Goal: Check status: Check status

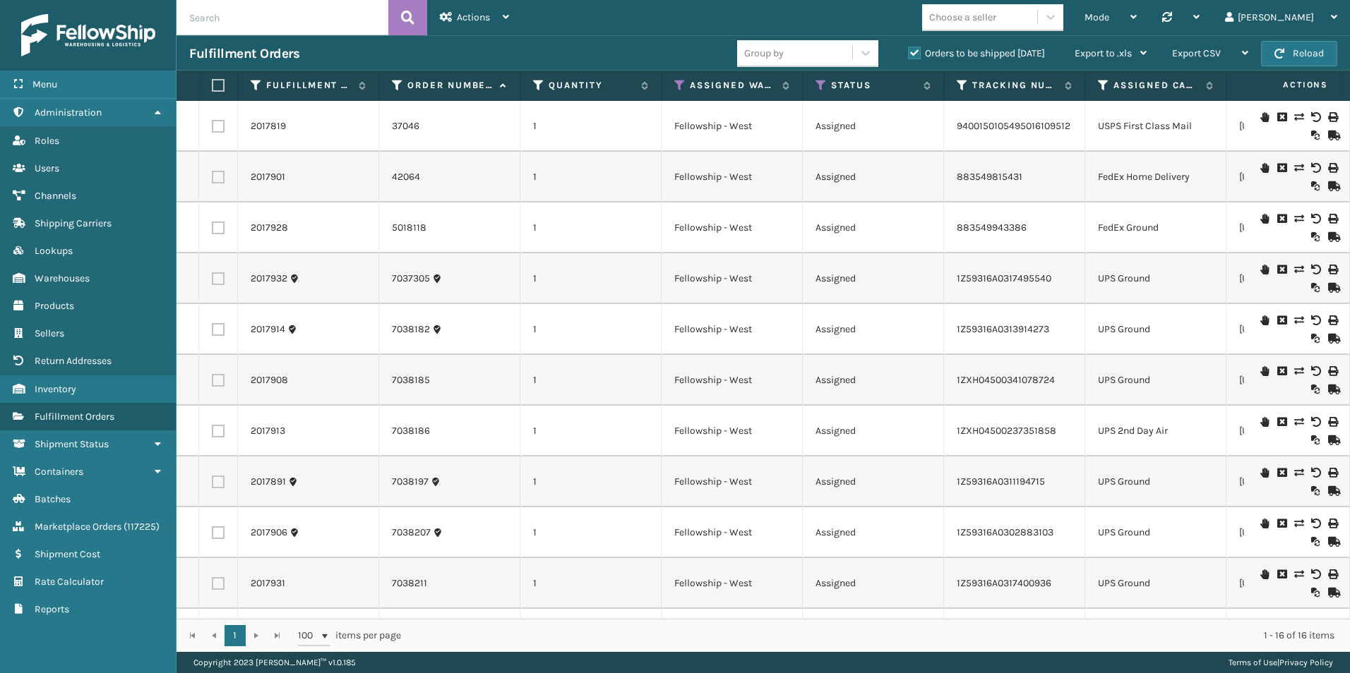
scroll to position [306, 0]
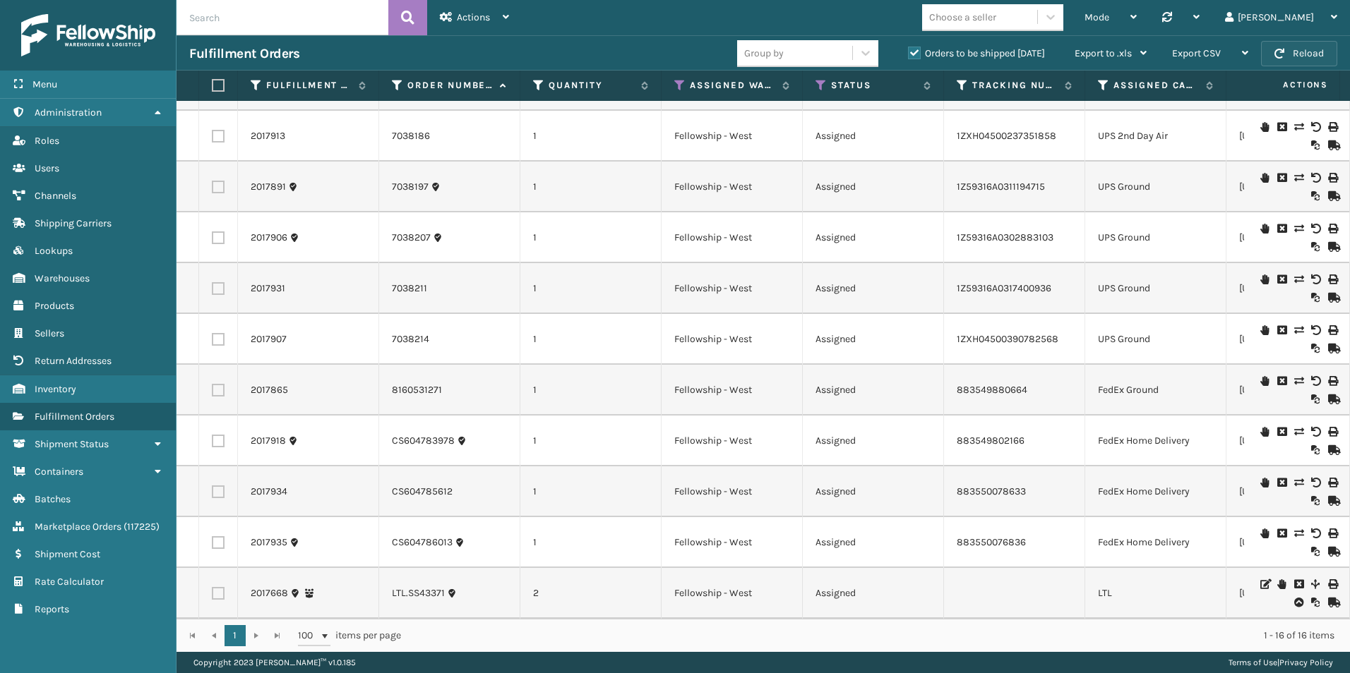
click at [1288, 61] on button "Reload" at bounding box center [1299, 53] width 76 height 25
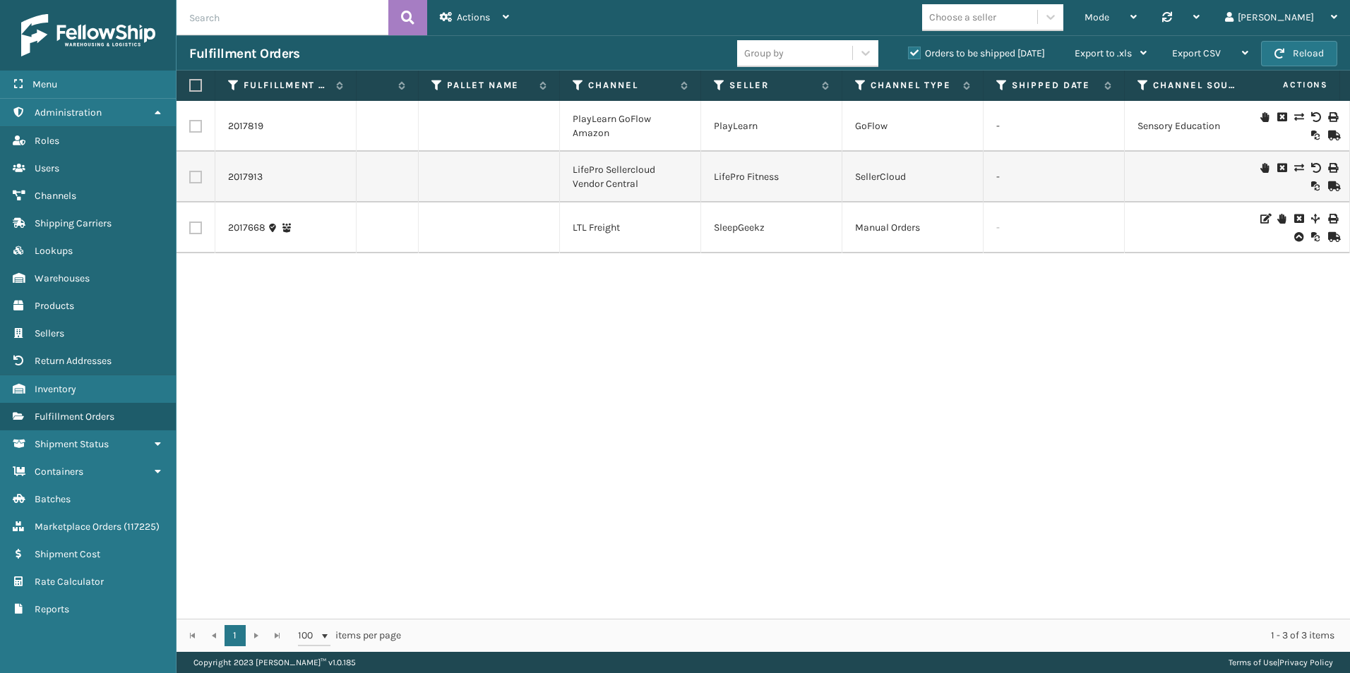
scroll to position [0, 0]
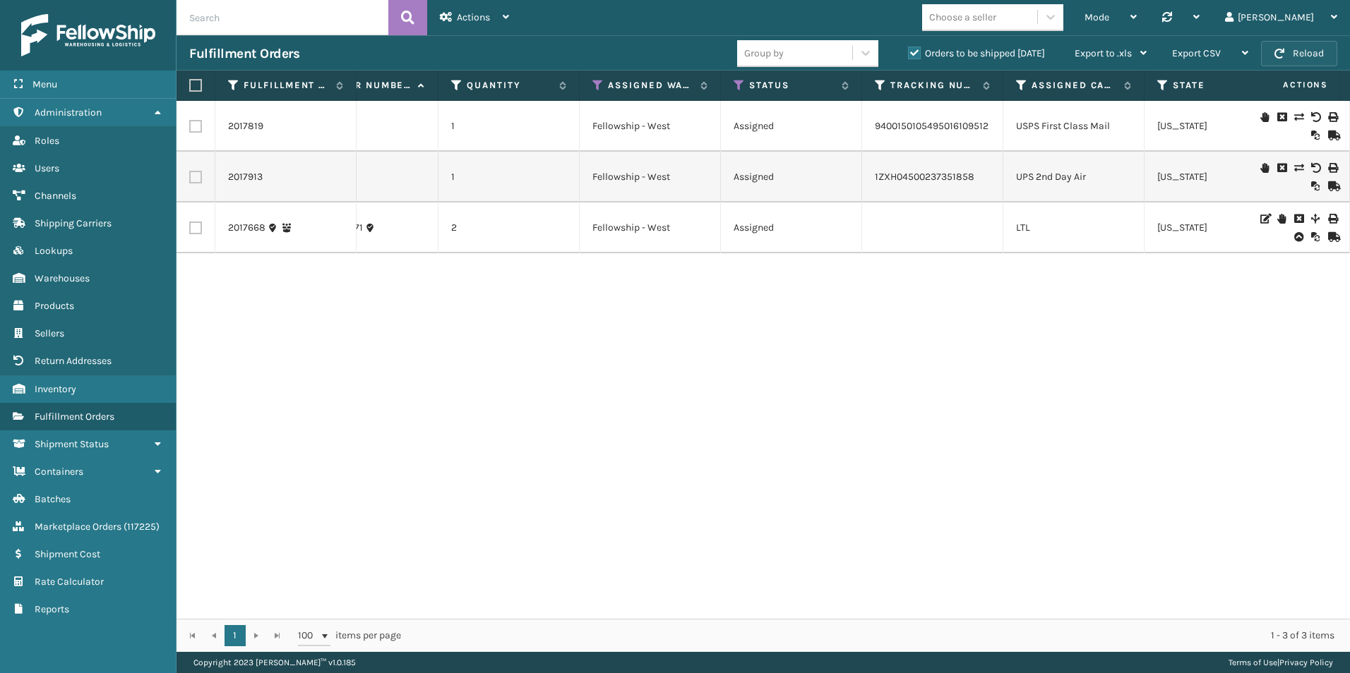
click at [1279, 54] on span "button" at bounding box center [1279, 54] width 10 height 10
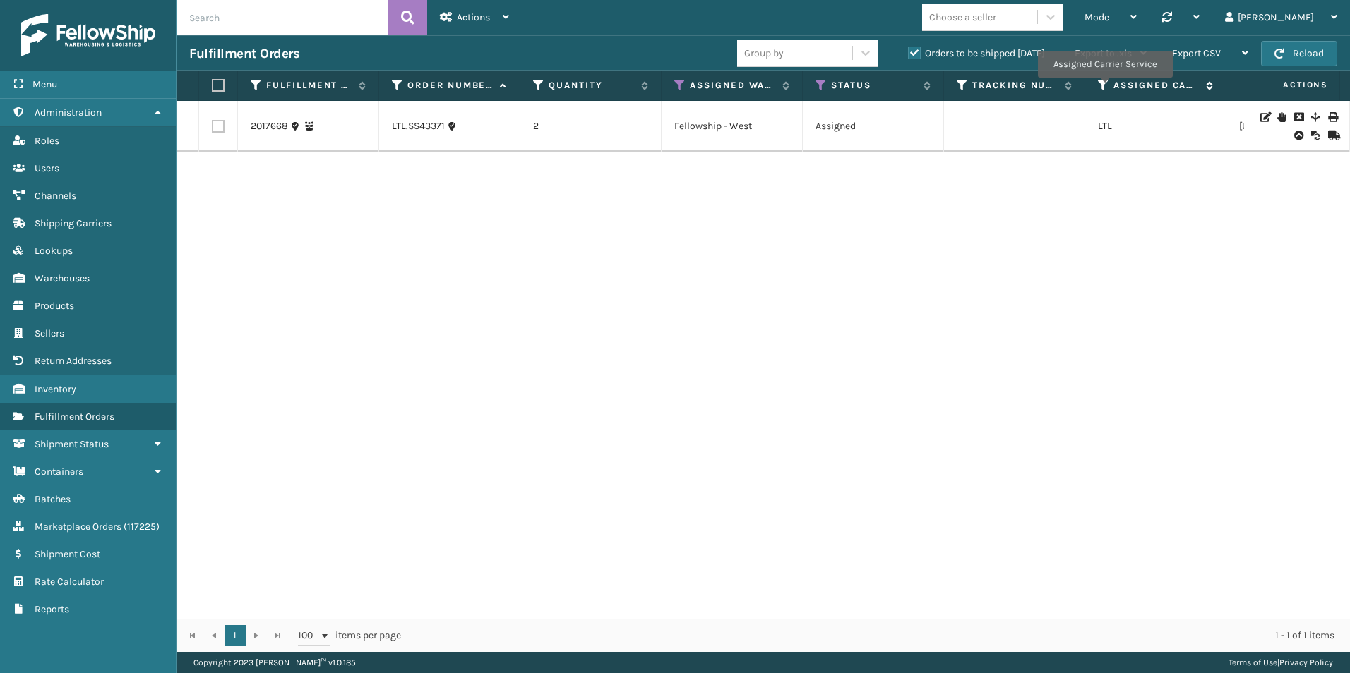
click at [1104, 87] on icon at bounding box center [1103, 85] width 11 height 13
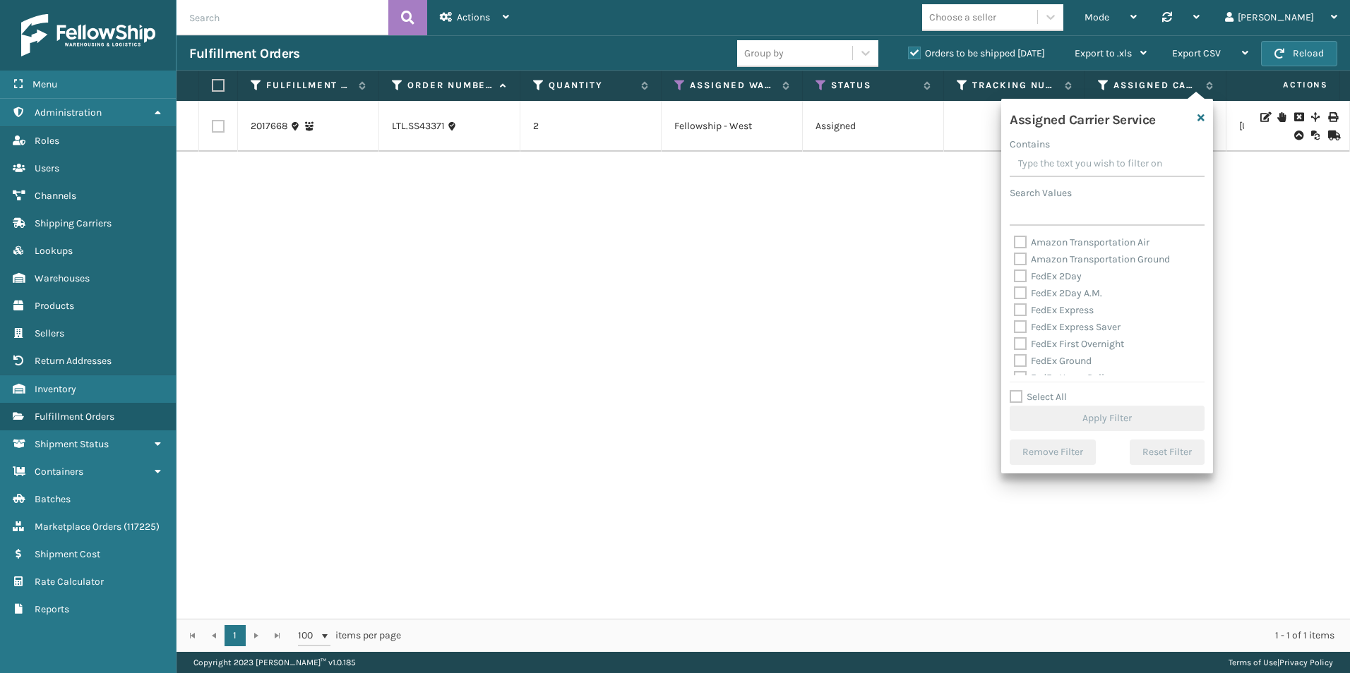
click at [1017, 395] on label "Select All" at bounding box center [1038, 397] width 57 height 12
click at [1017, 390] on input "Select All" at bounding box center [1116, 389] width 212 height 1
checkbox input "true"
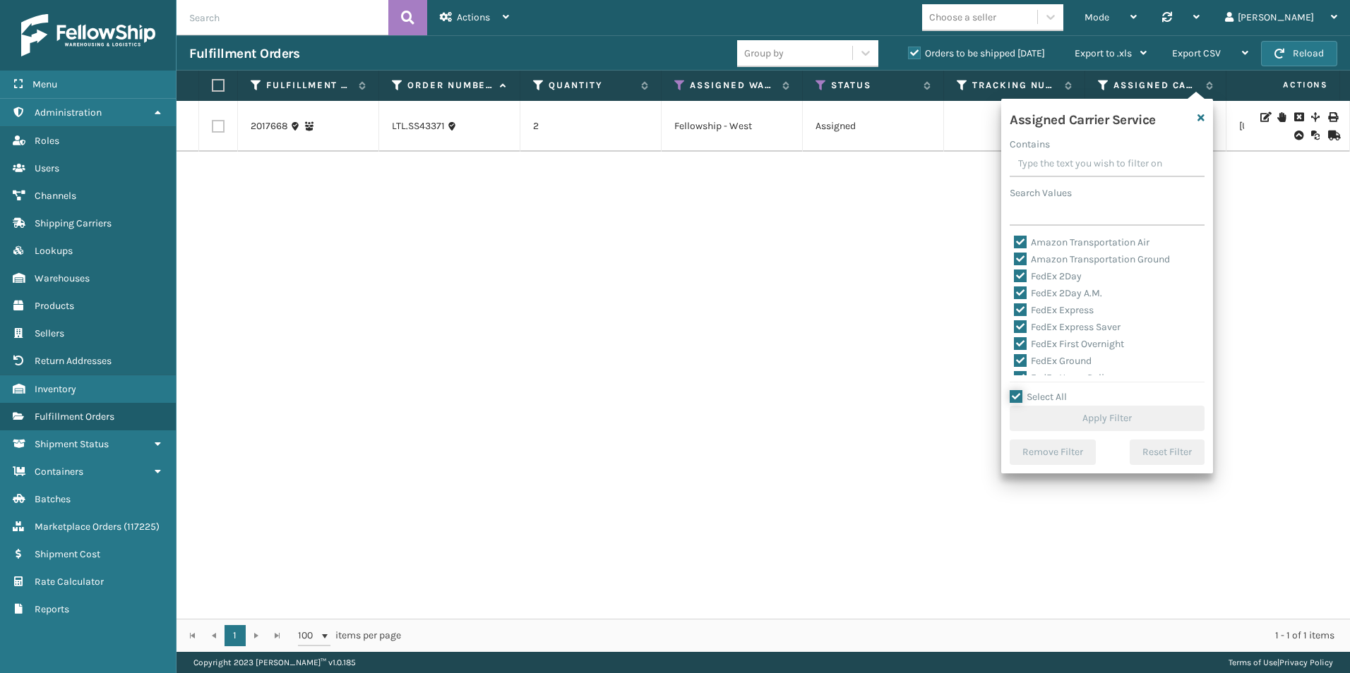
checkbox input "true"
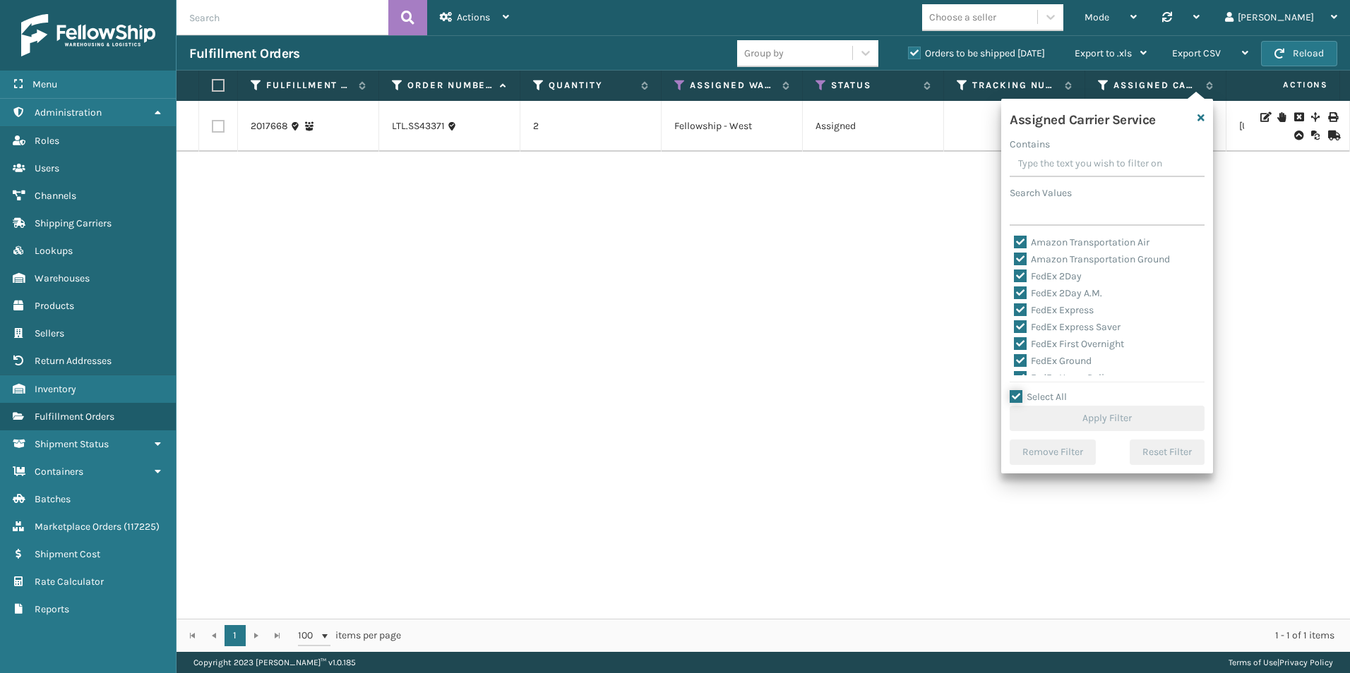
checkbox input "true"
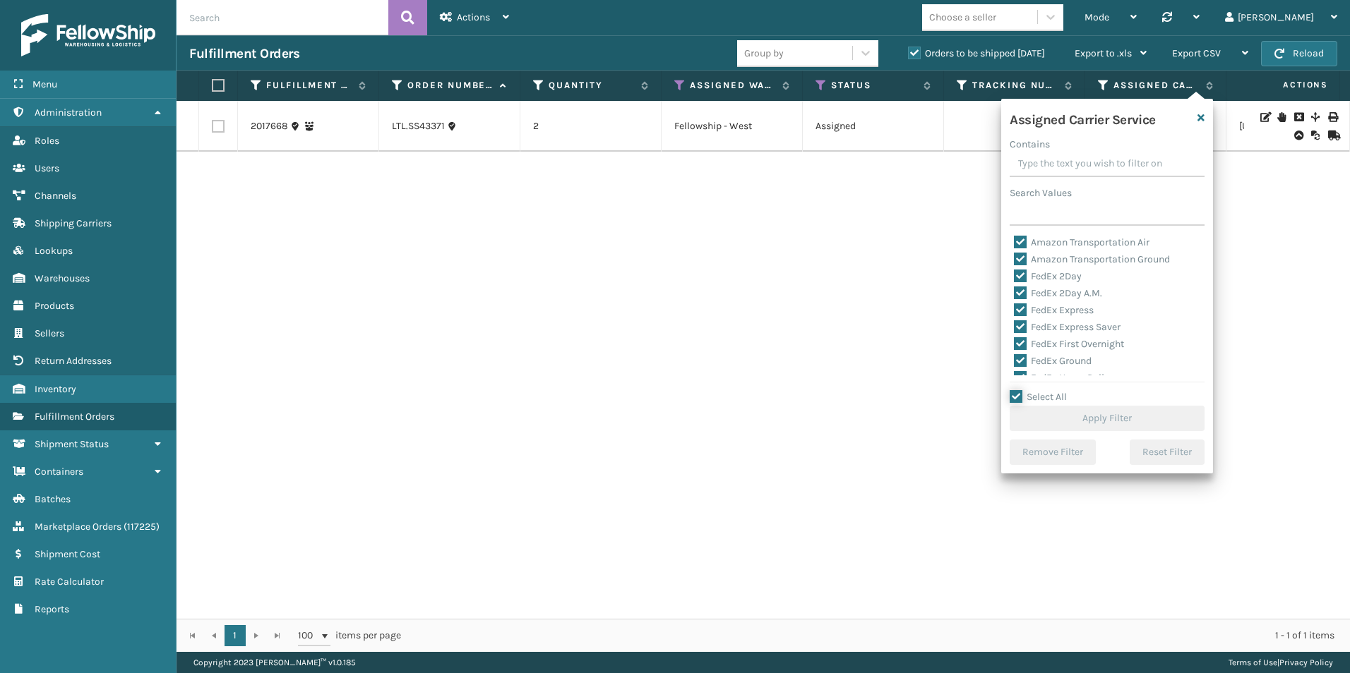
checkbox input "true"
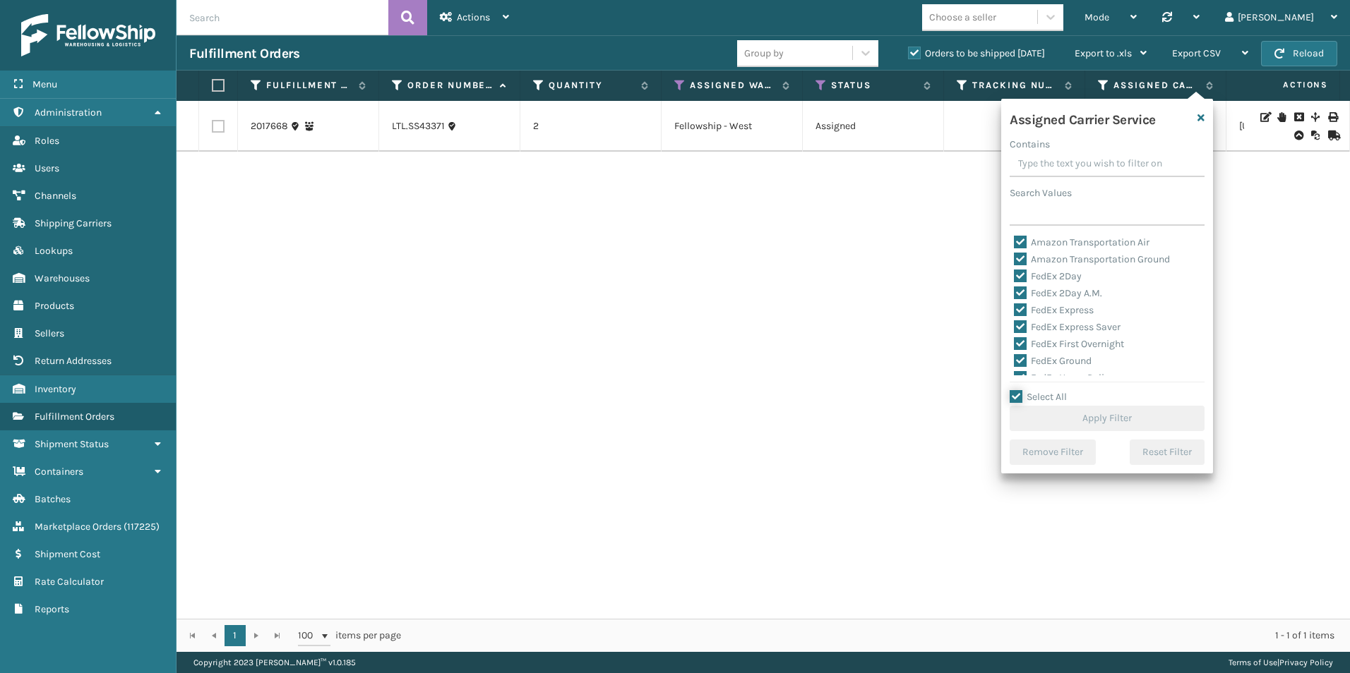
checkbox input "true"
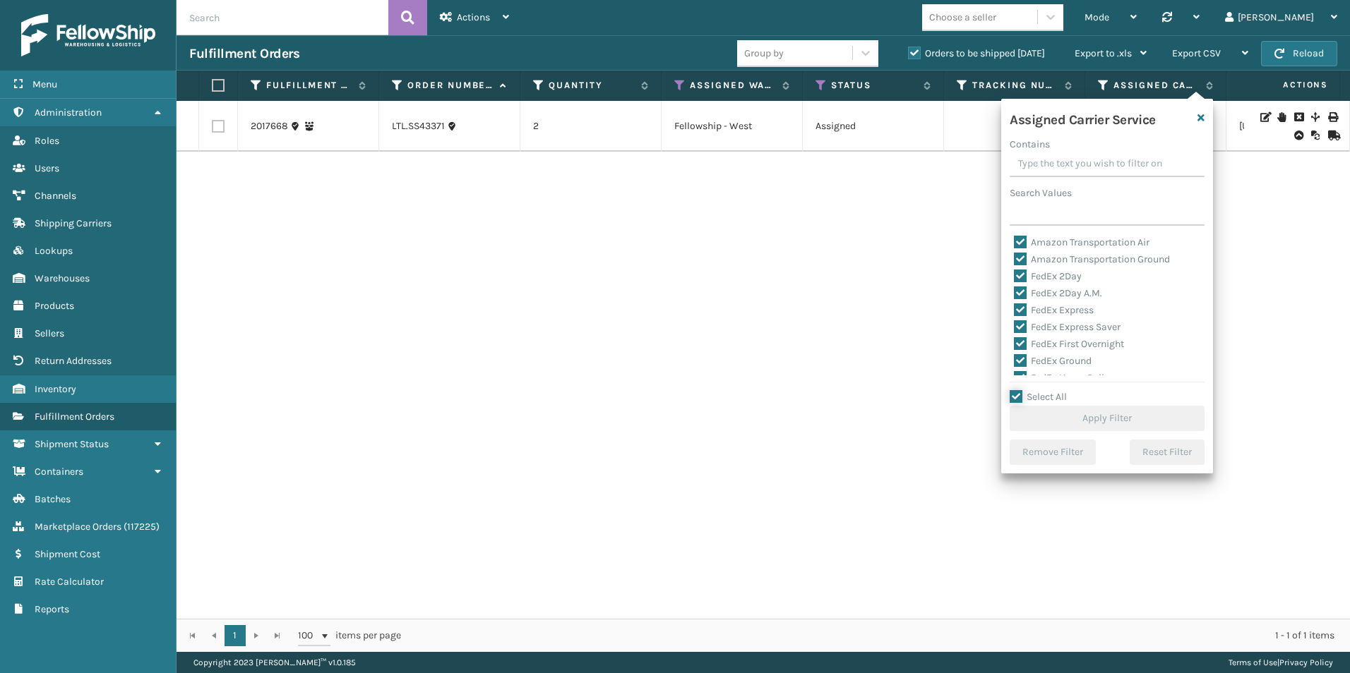
checkbox input "true"
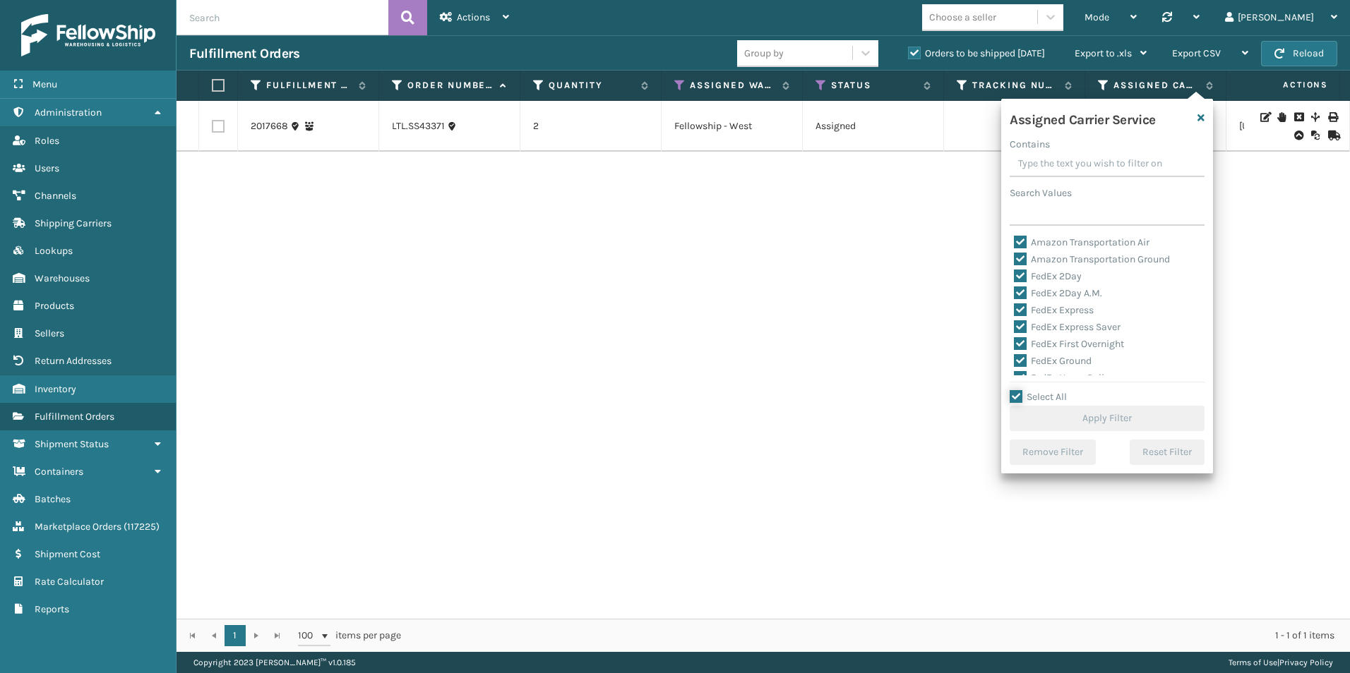
checkbox input "true"
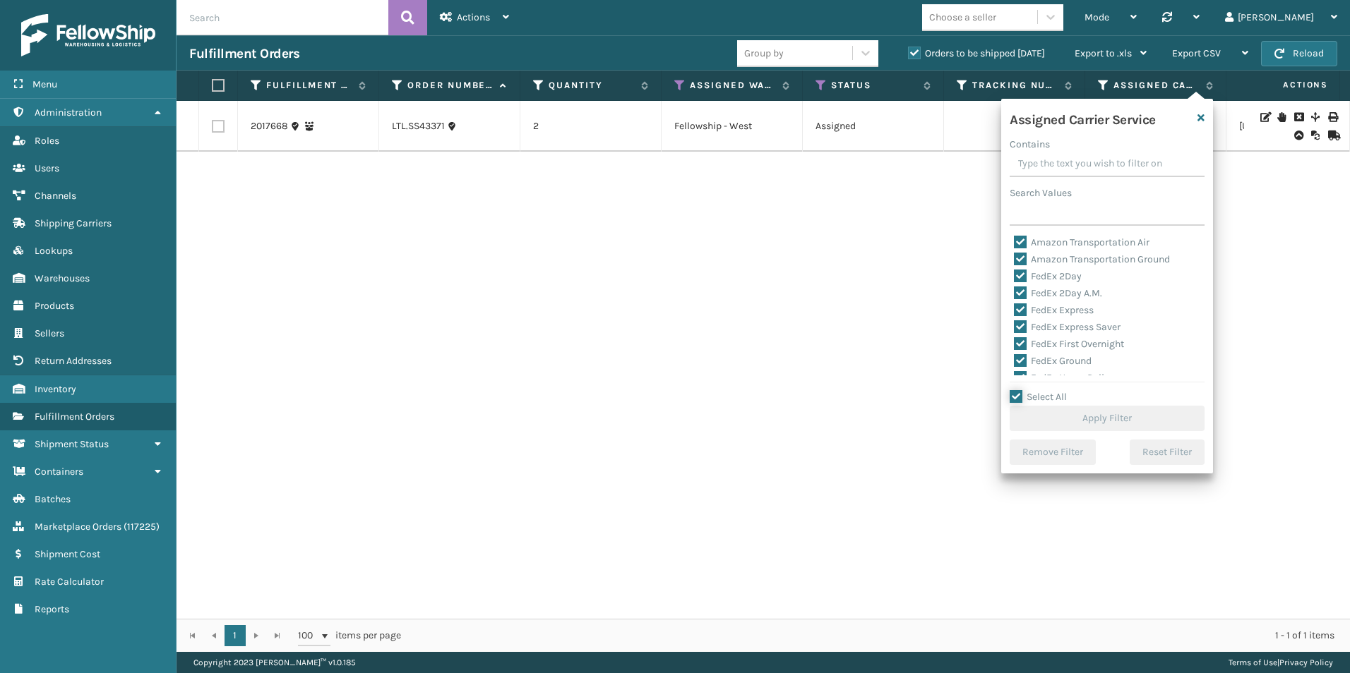
checkbox input "true"
click at [1082, 414] on button "Apply Filter" at bounding box center [1107, 418] width 195 height 25
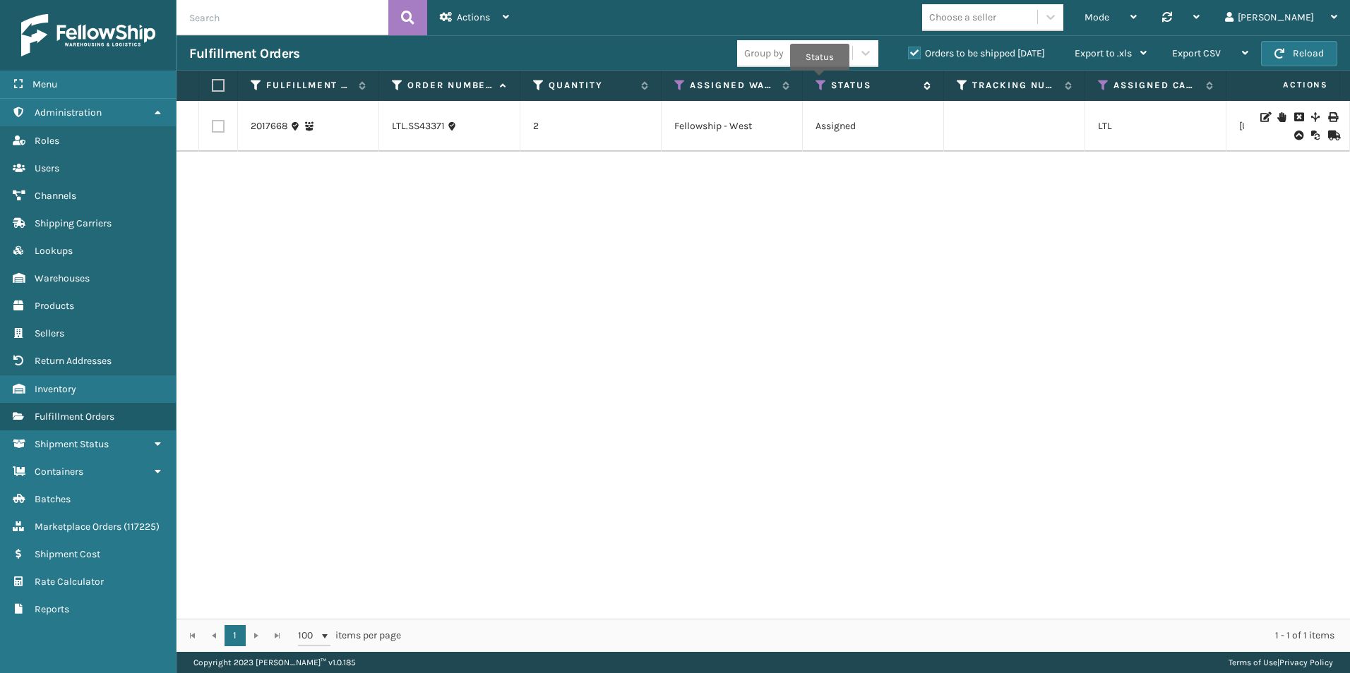
click at [820, 80] on icon at bounding box center [820, 85] width 11 height 13
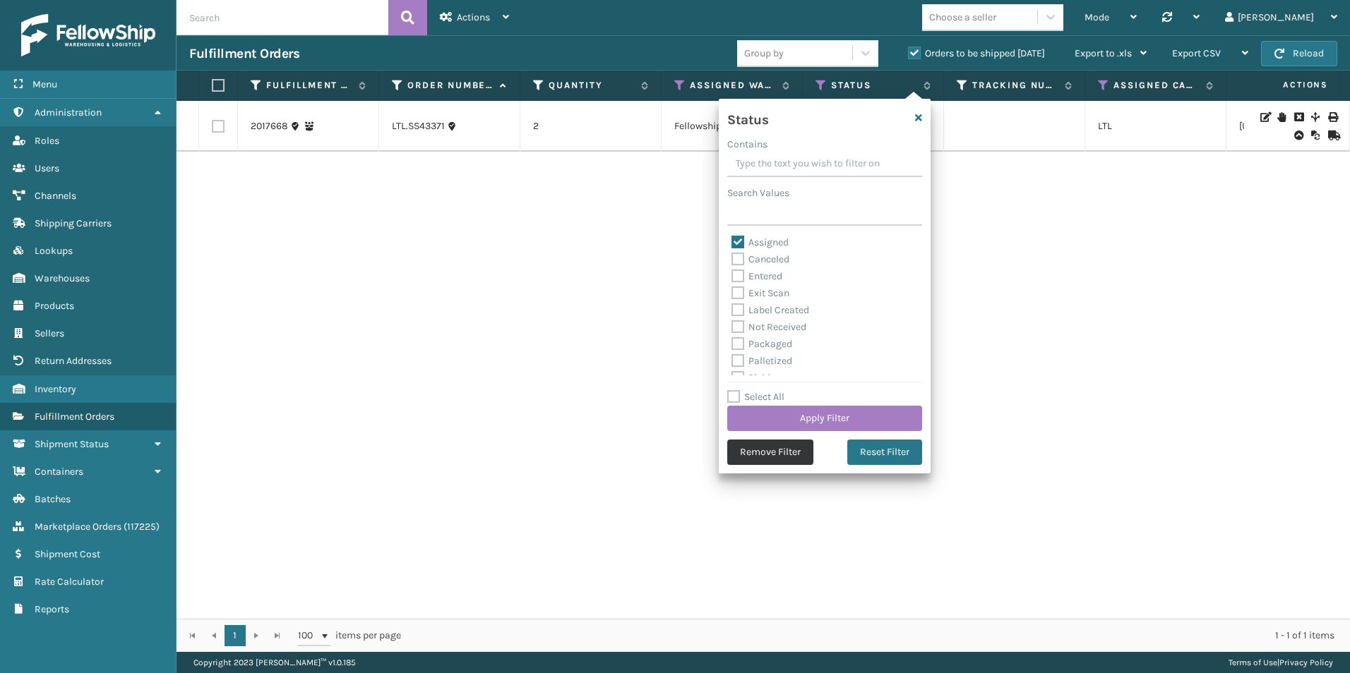
click at [755, 457] on button "Remove Filter" at bounding box center [770, 452] width 86 height 25
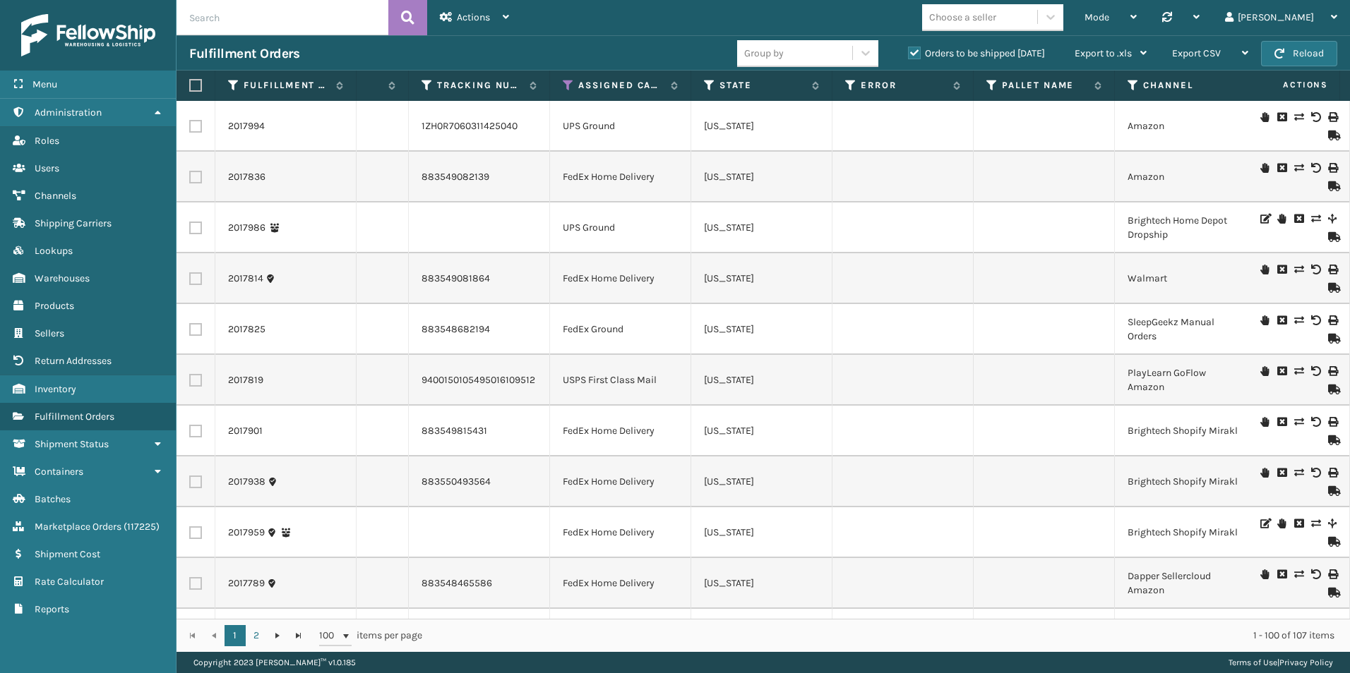
scroll to position [0, 539]
click at [561, 86] on icon at bounding box center [564, 85] width 11 height 13
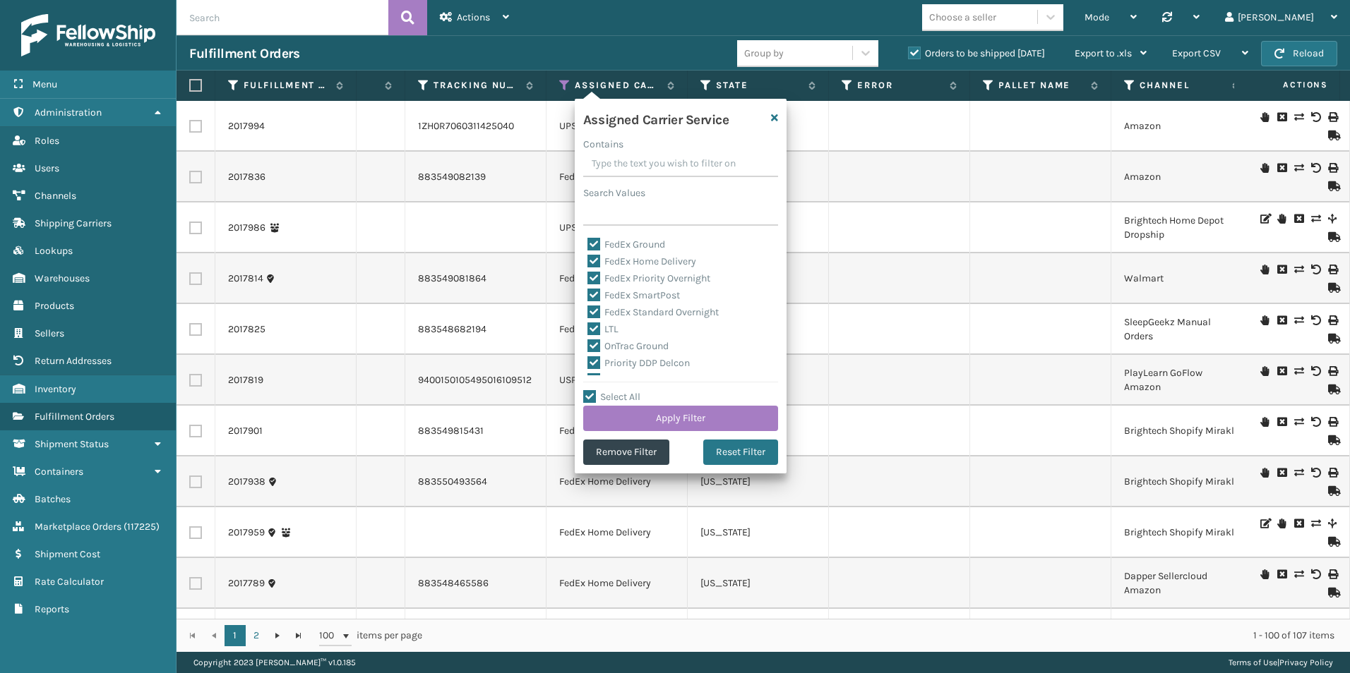
scroll to position [141, 0]
click at [591, 305] on label "LTL" at bounding box center [602, 305] width 31 height 12
click at [588, 305] on input "LTL" at bounding box center [587, 300] width 1 height 9
checkbox input "false"
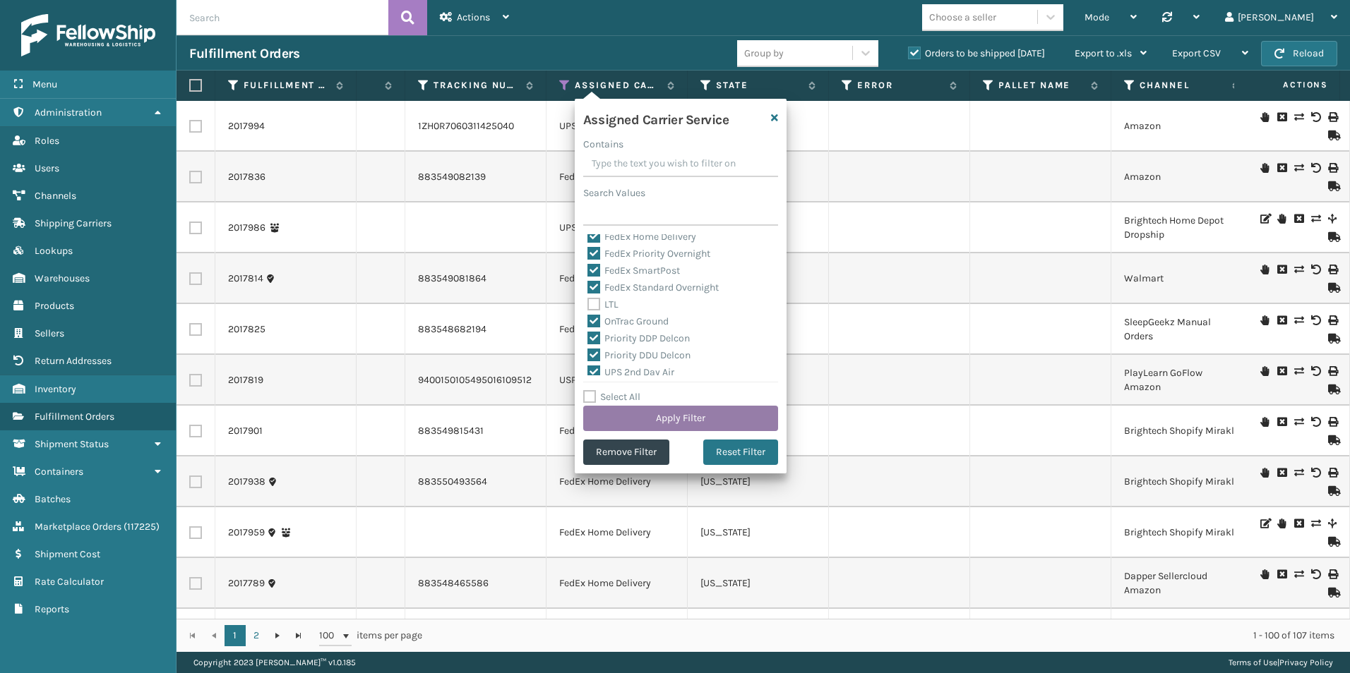
click at [666, 412] on button "Apply Filter" at bounding box center [680, 418] width 195 height 25
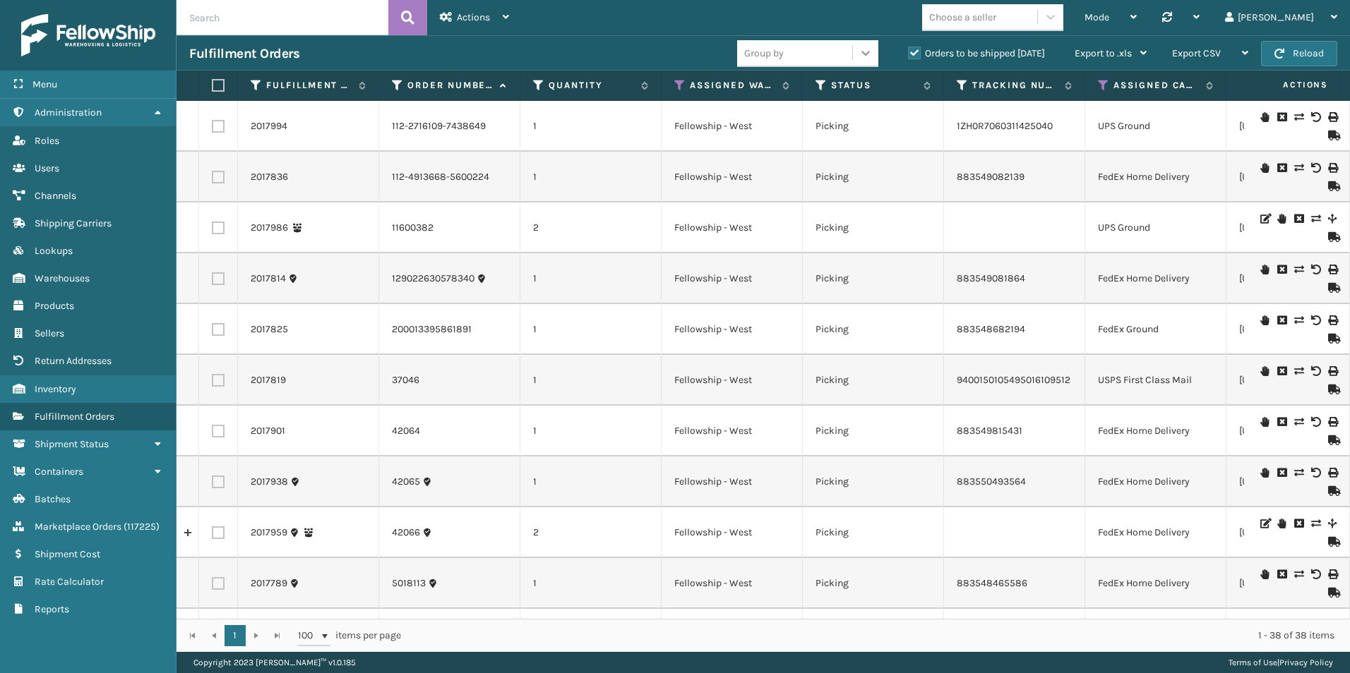
drag, startPoint x: 864, startPoint y: 53, endPoint x: 850, endPoint y: 61, distance: 16.1
click at [864, 53] on icon at bounding box center [865, 53] width 14 height 14
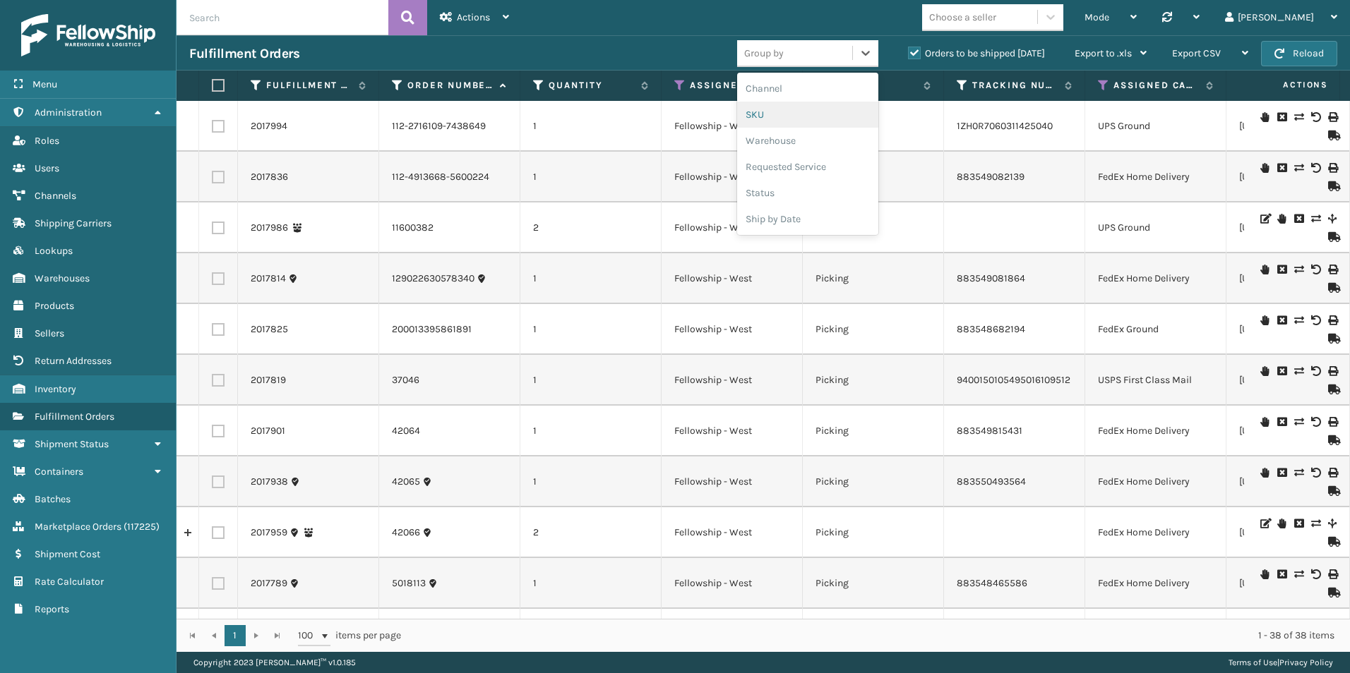
click at [767, 111] on div "SKU" at bounding box center [807, 115] width 141 height 26
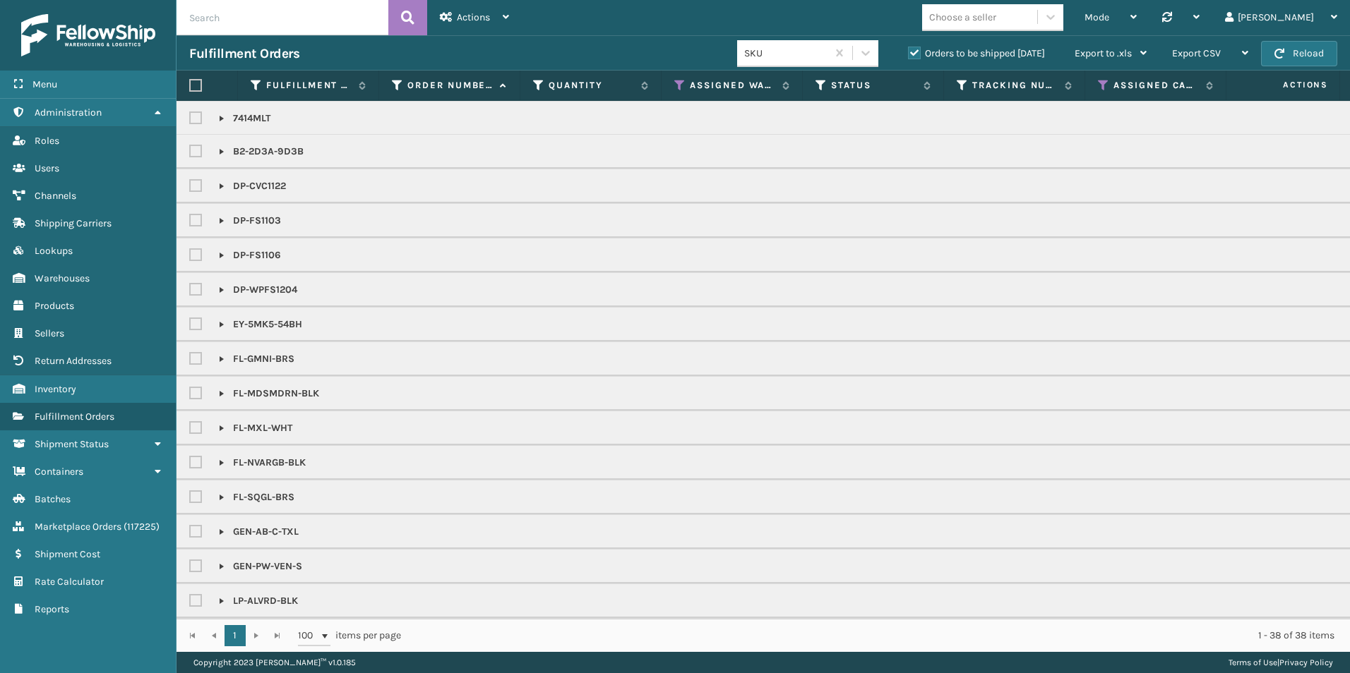
scroll to position [0, 0]
click at [1306, 53] on button "Reload" at bounding box center [1299, 53] width 76 height 25
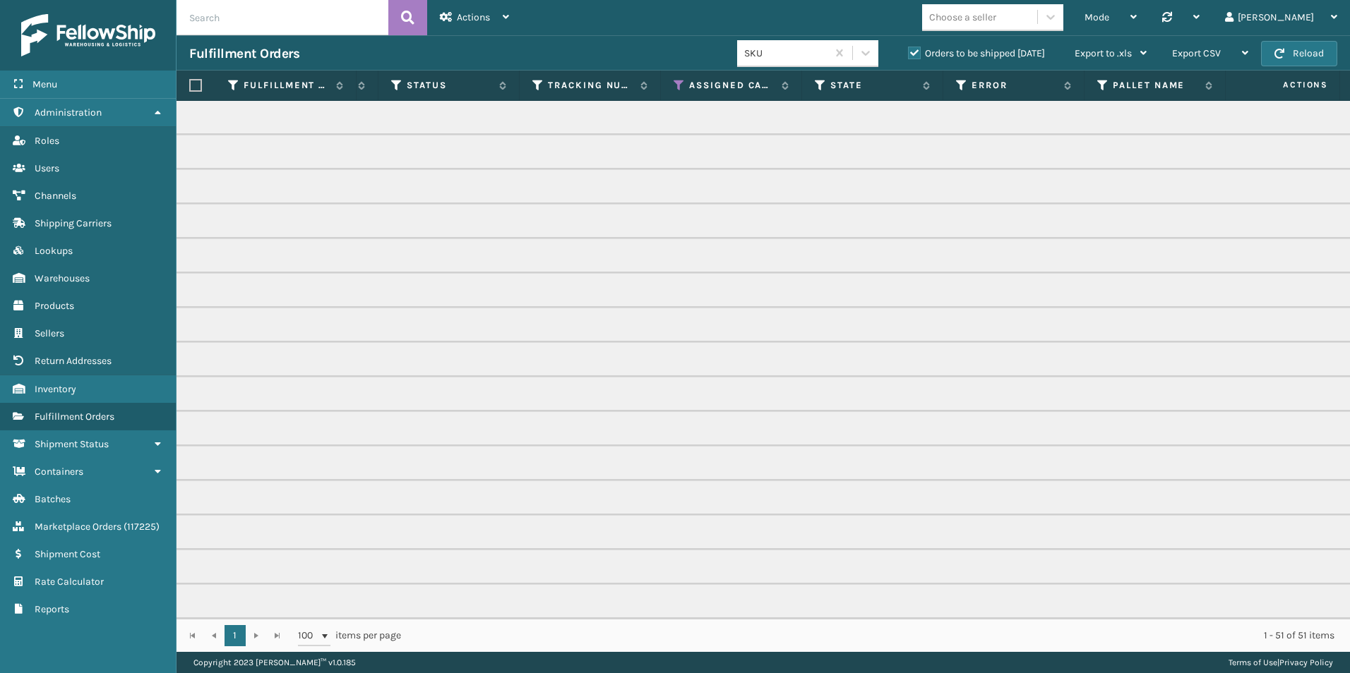
scroll to position [0, 429]
click at [673, 83] on icon at bounding box center [674, 85] width 11 height 13
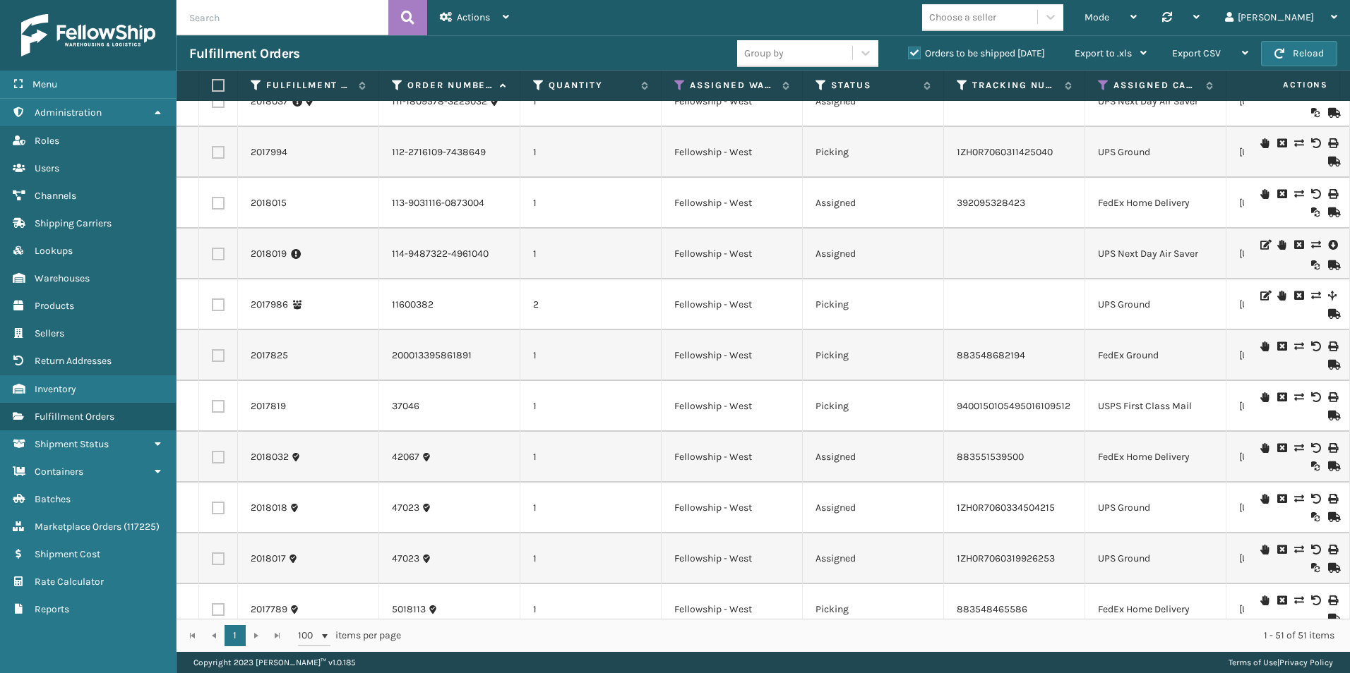
scroll to position [0, 0]
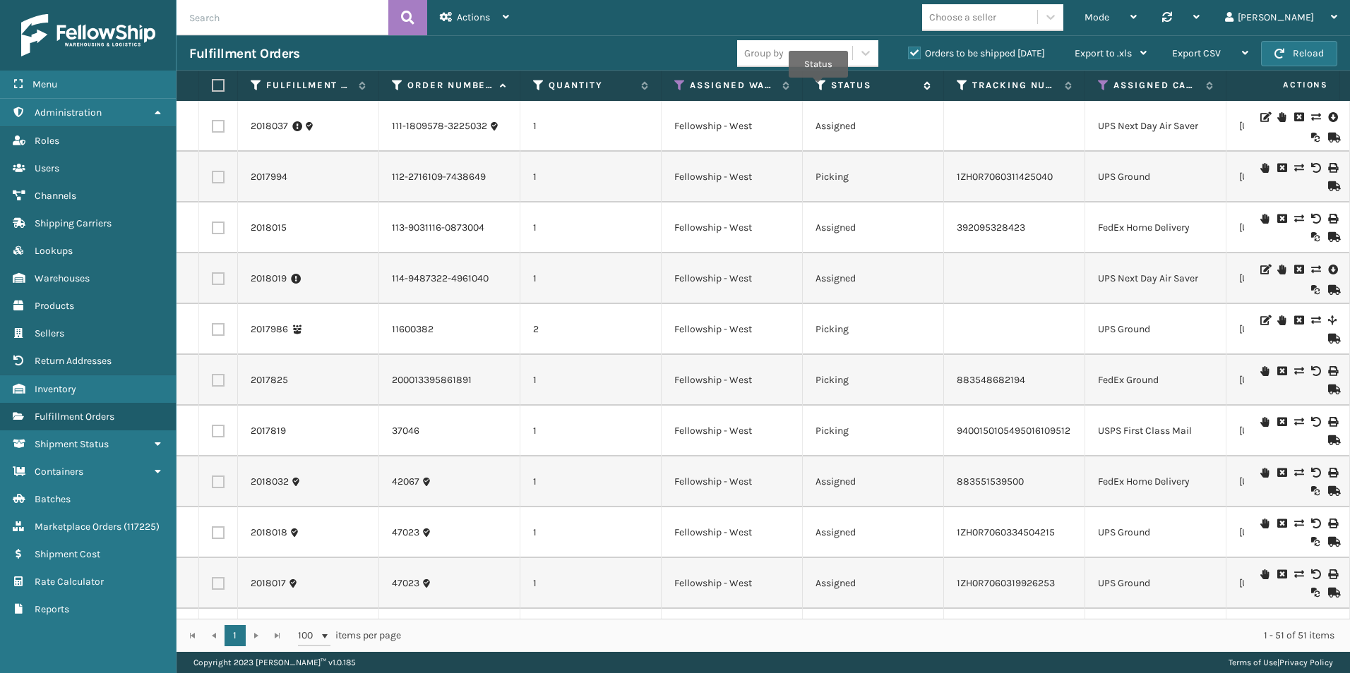
click at [818, 88] on icon at bounding box center [820, 85] width 11 height 13
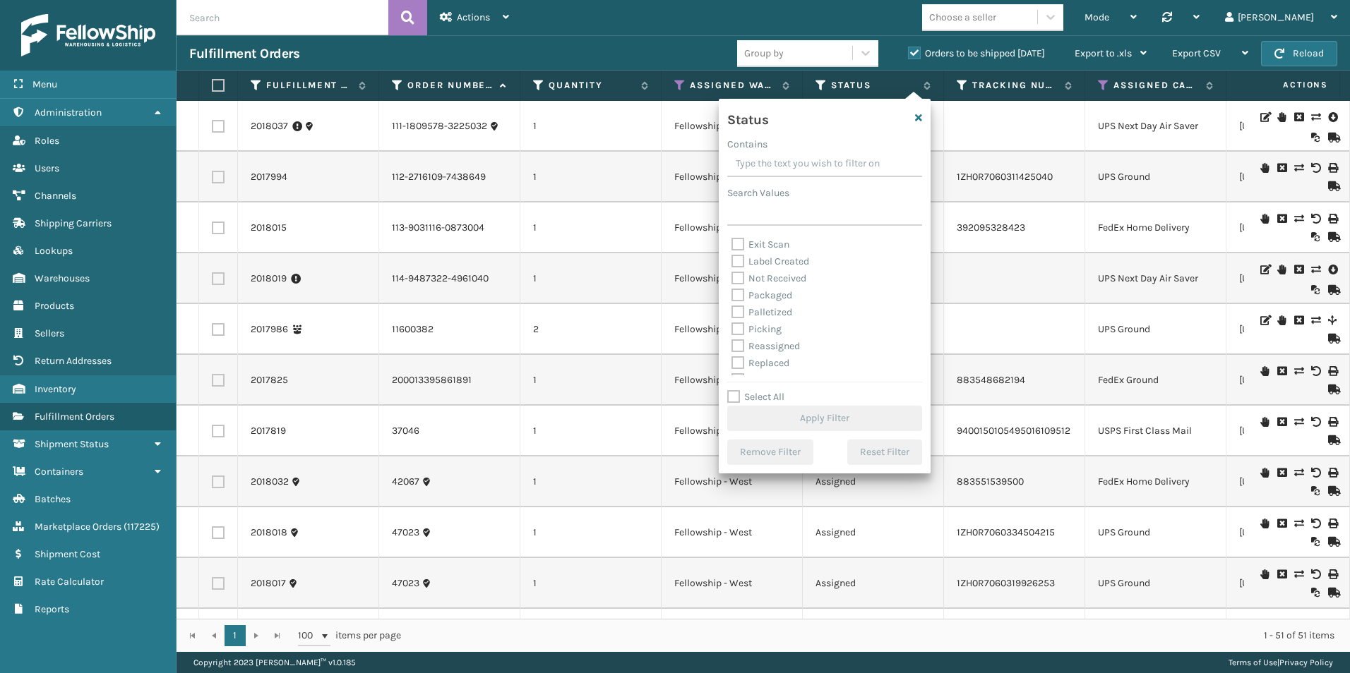
scroll to position [71, 0]
click at [742, 304] on label "Picking" at bounding box center [756, 307] width 50 height 12
click at [732, 304] on input "Picking" at bounding box center [731, 303] width 1 height 9
checkbox input "true"
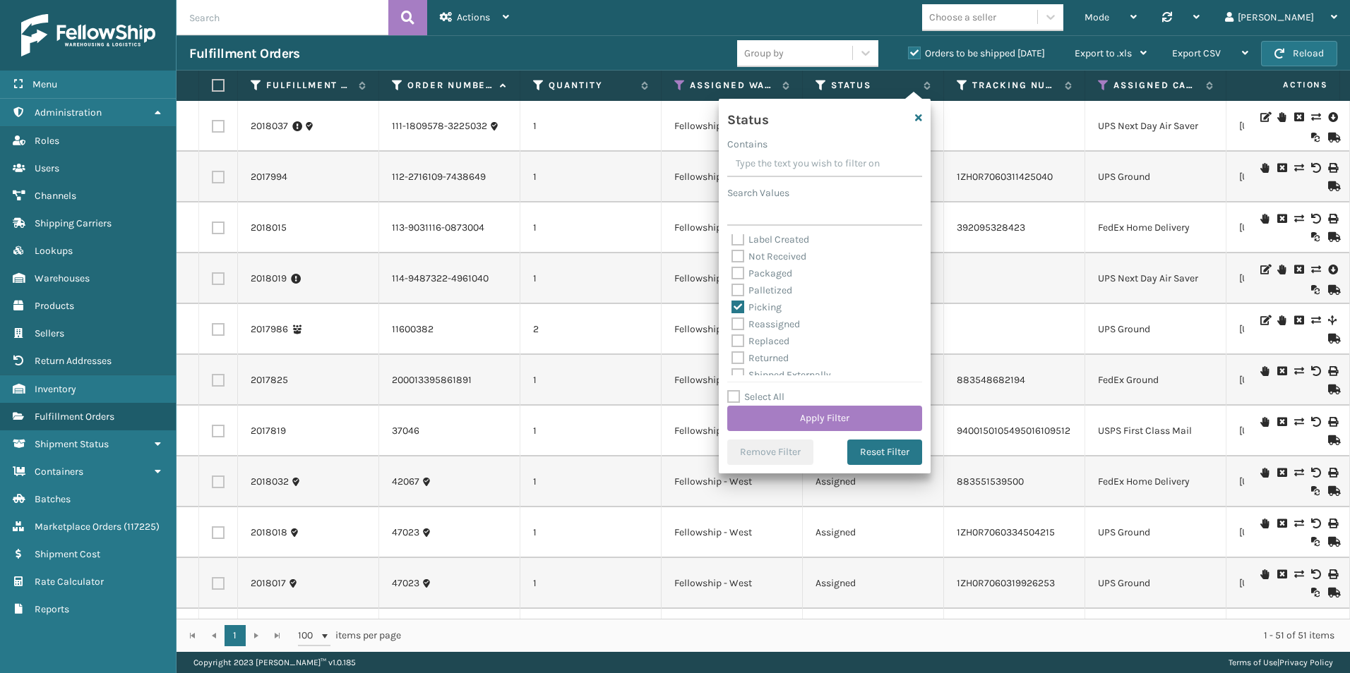
click at [835, 405] on div "Select All Apply Filter" at bounding box center [824, 410] width 195 height 42
click at [825, 417] on button "Apply Filter" at bounding box center [824, 418] width 195 height 25
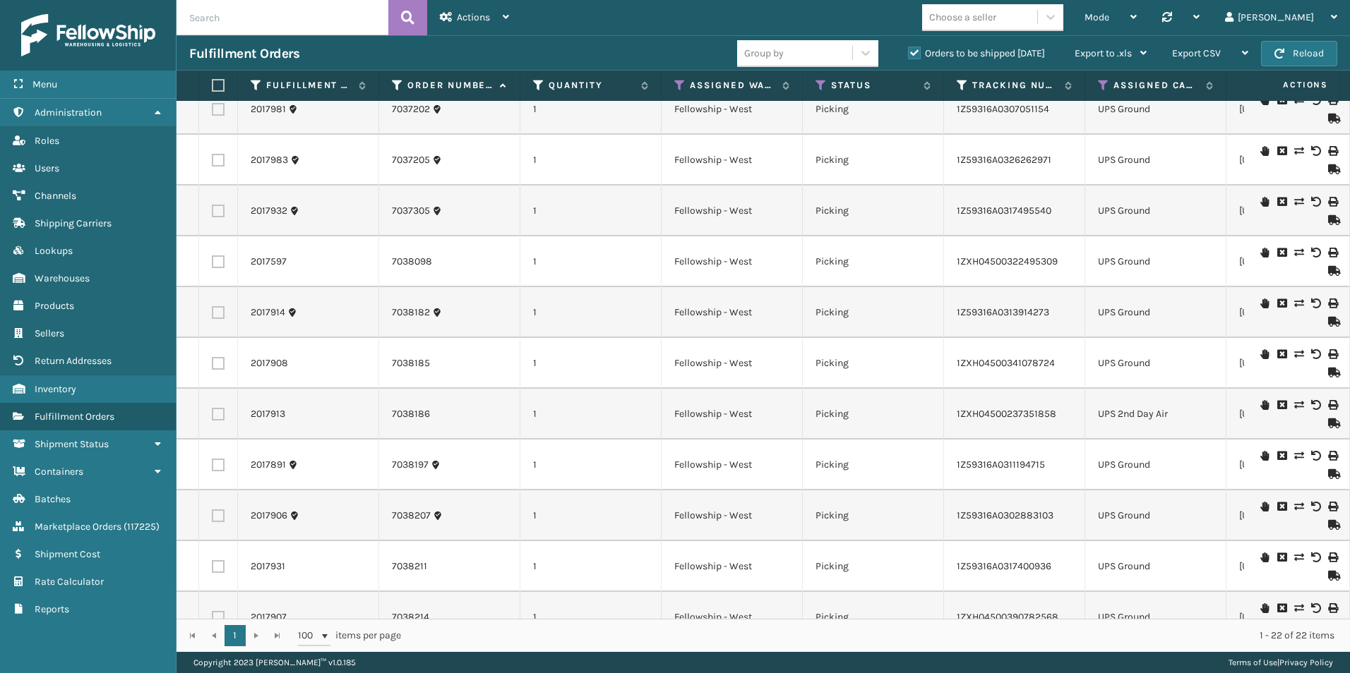
scroll to position [619, 0]
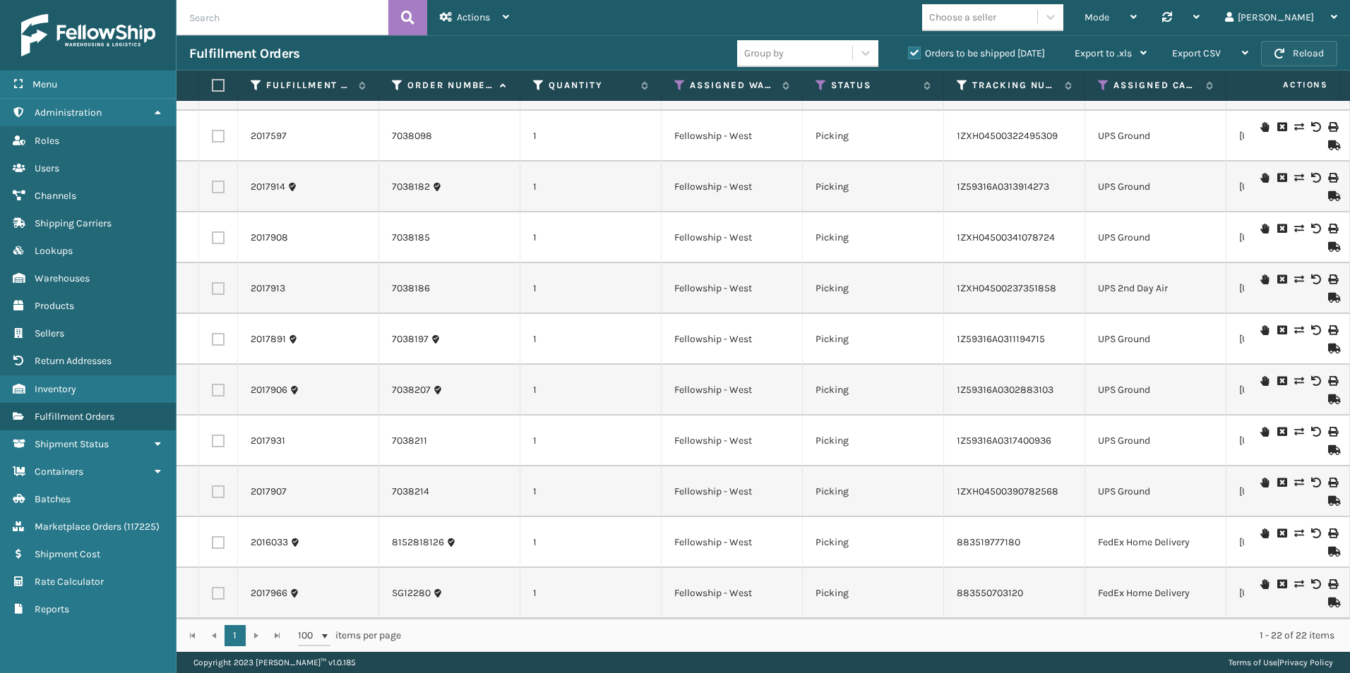
click at [1288, 59] on button "Reload" at bounding box center [1299, 53] width 76 height 25
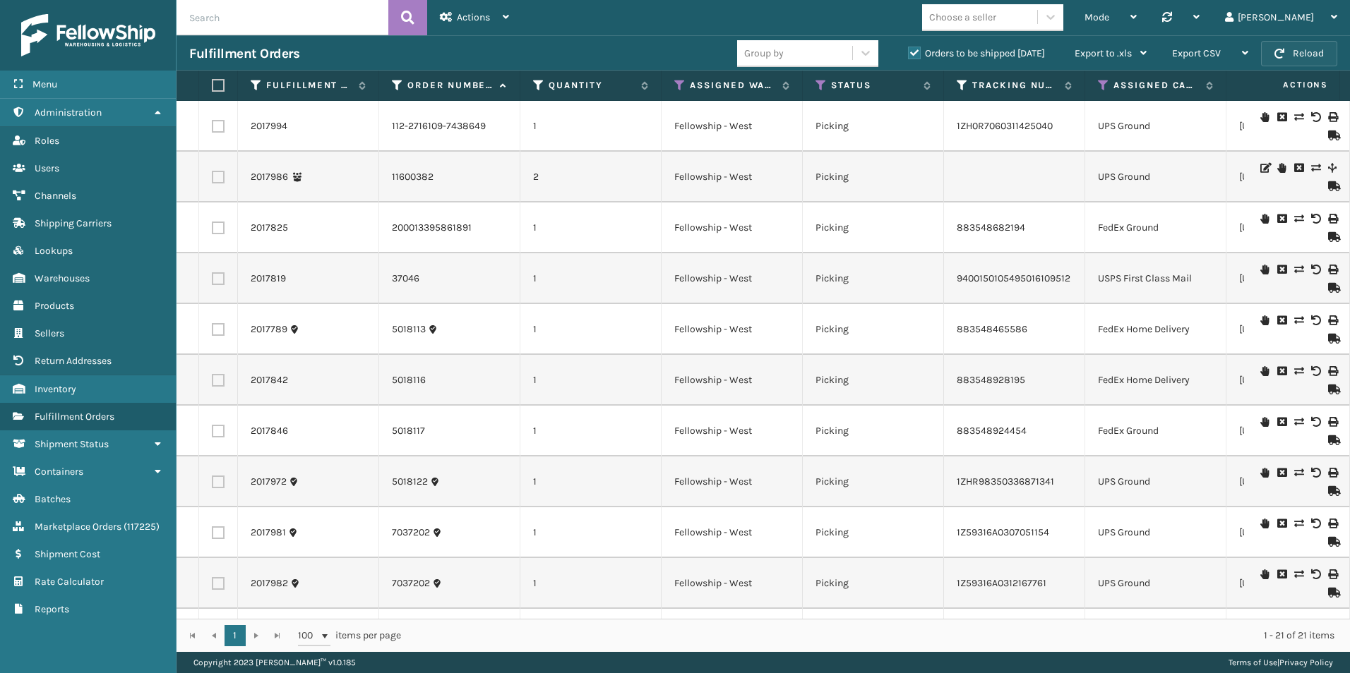
click at [1280, 54] on span "button" at bounding box center [1279, 54] width 10 height 10
click at [1312, 63] on button "Reload" at bounding box center [1299, 53] width 76 height 25
click at [235, 18] on input "text" at bounding box center [282, 17] width 212 height 35
type input "2016033"
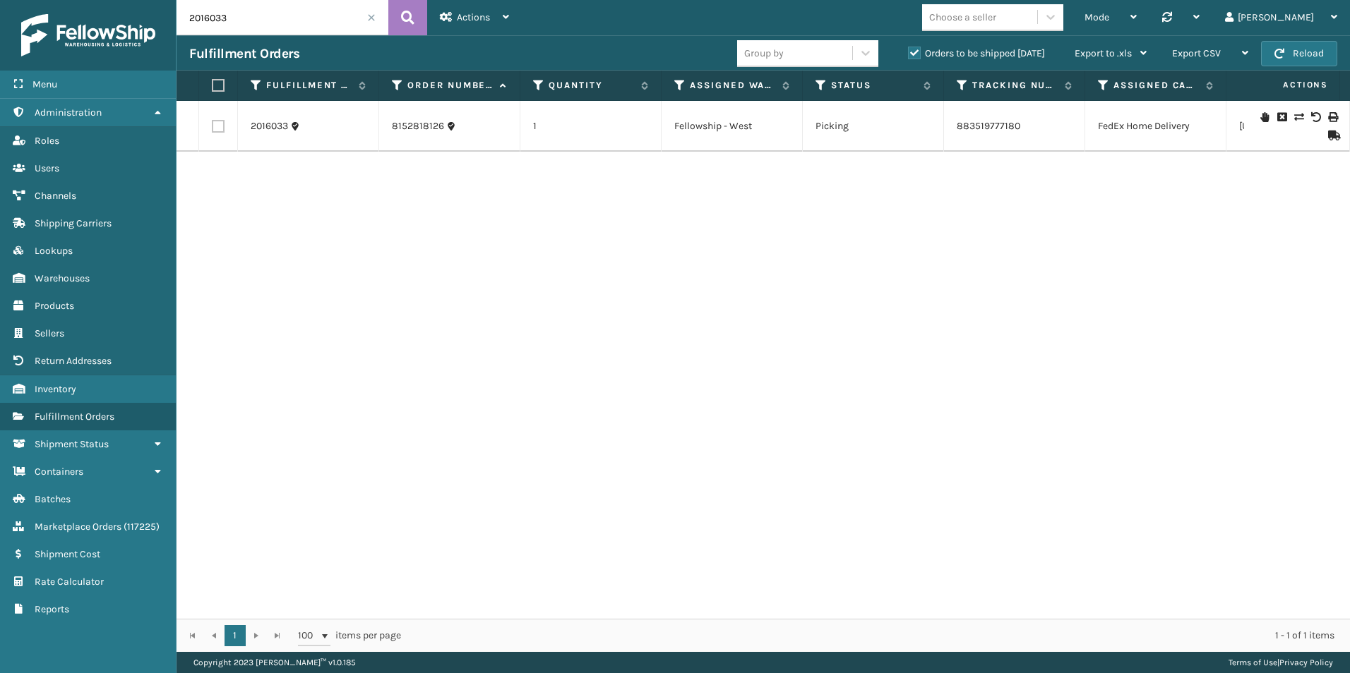
click at [1260, 119] on icon at bounding box center [1264, 117] width 8 height 10
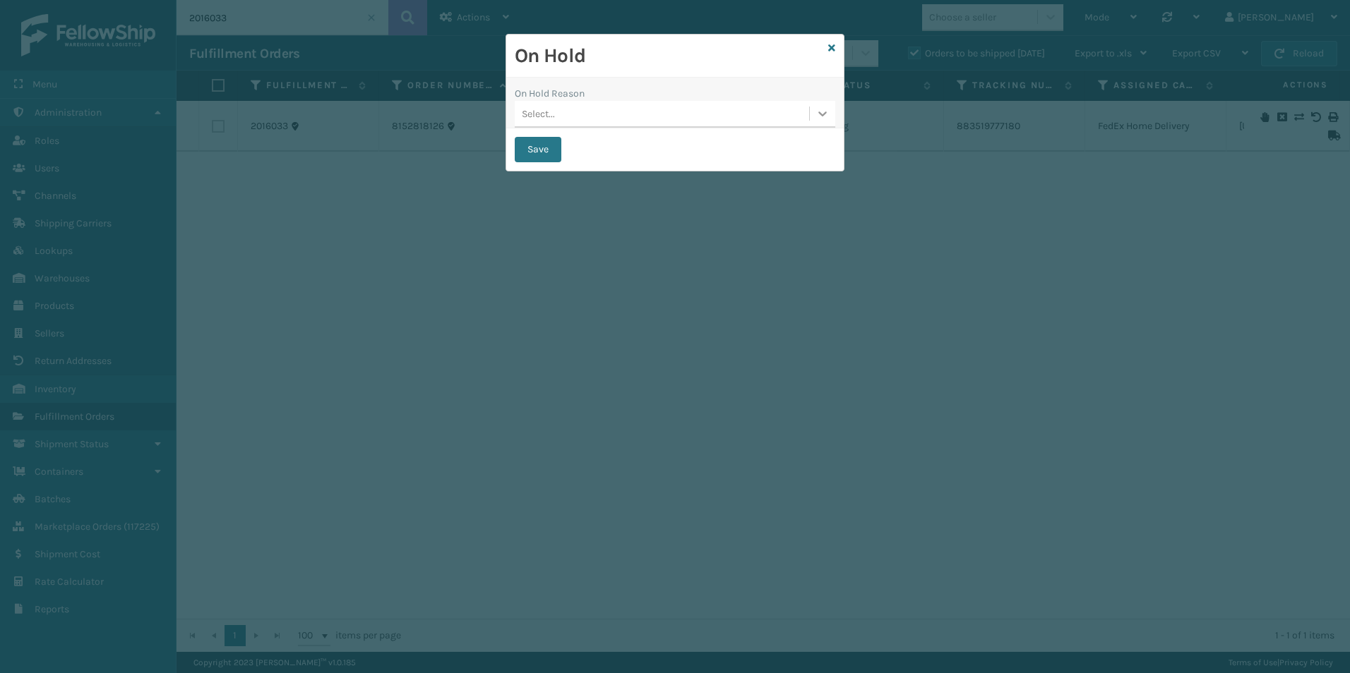
click at [832, 114] on div at bounding box center [822, 113] width 25 height 25
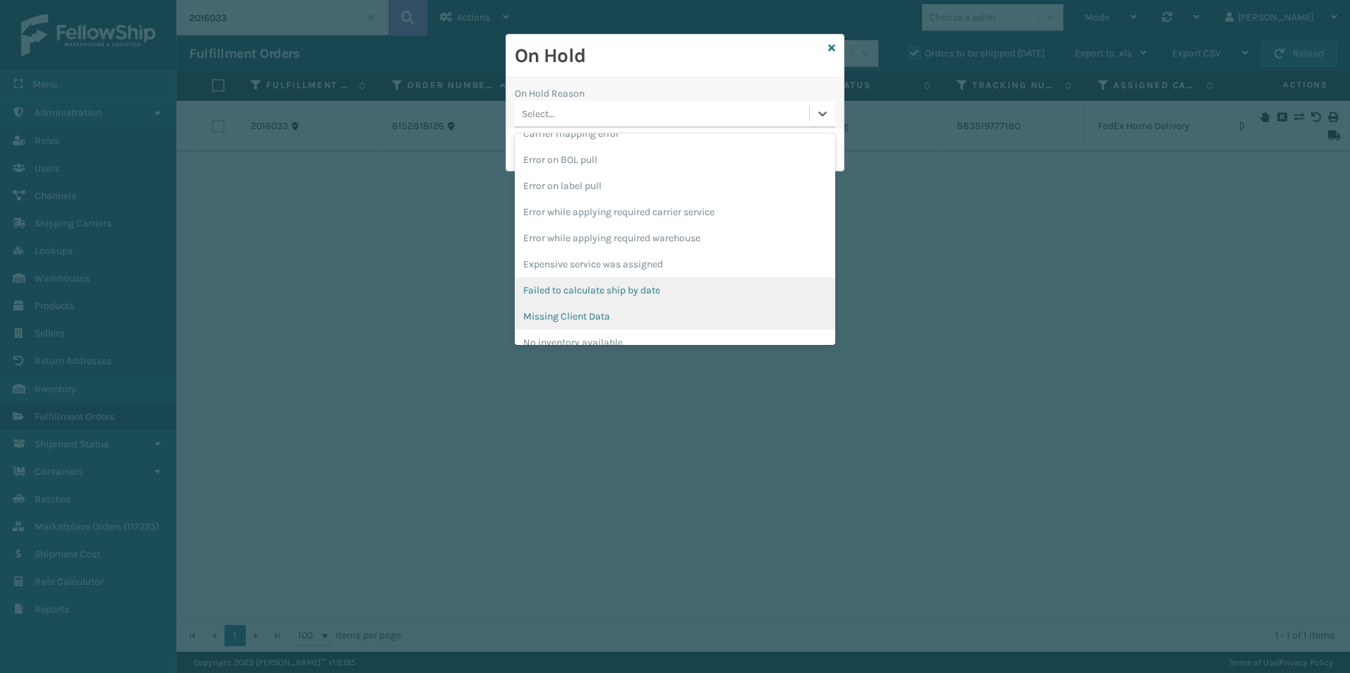
scroll to position [212, 0]
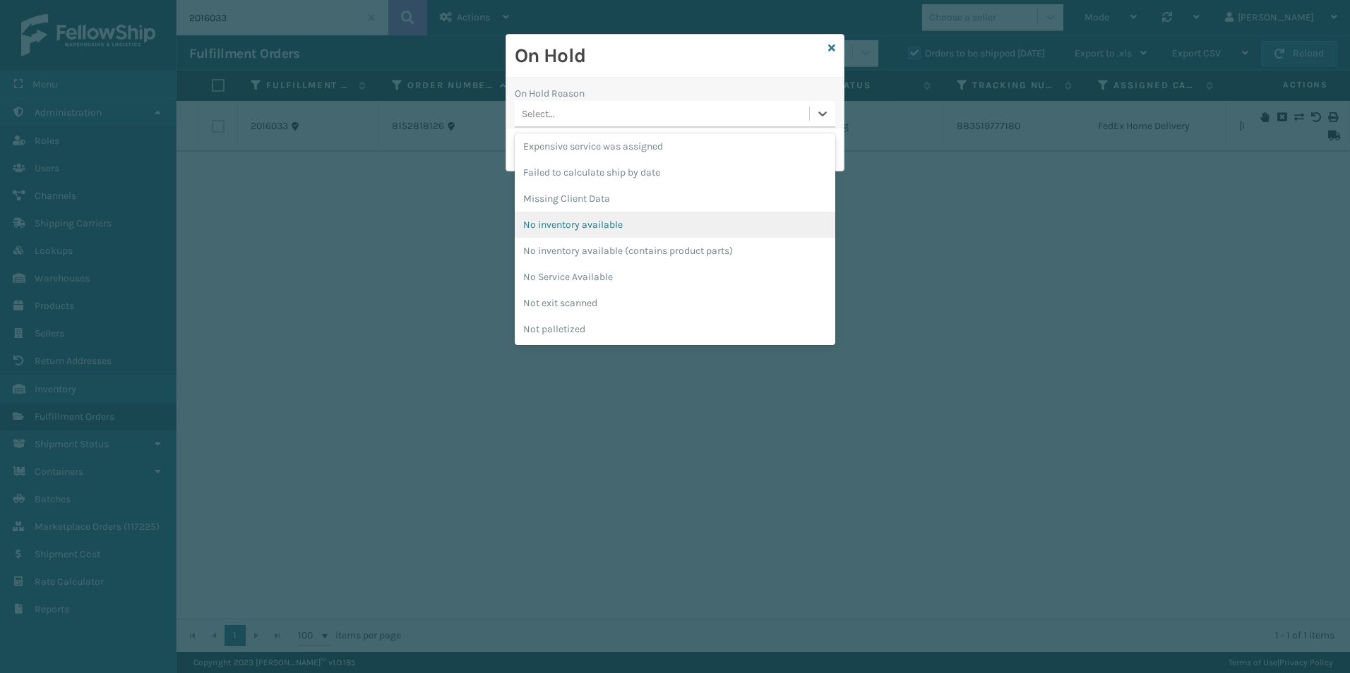
click at [583, 225] on div "No inventory available" at bounding box center [675, 225] width 320 height 26
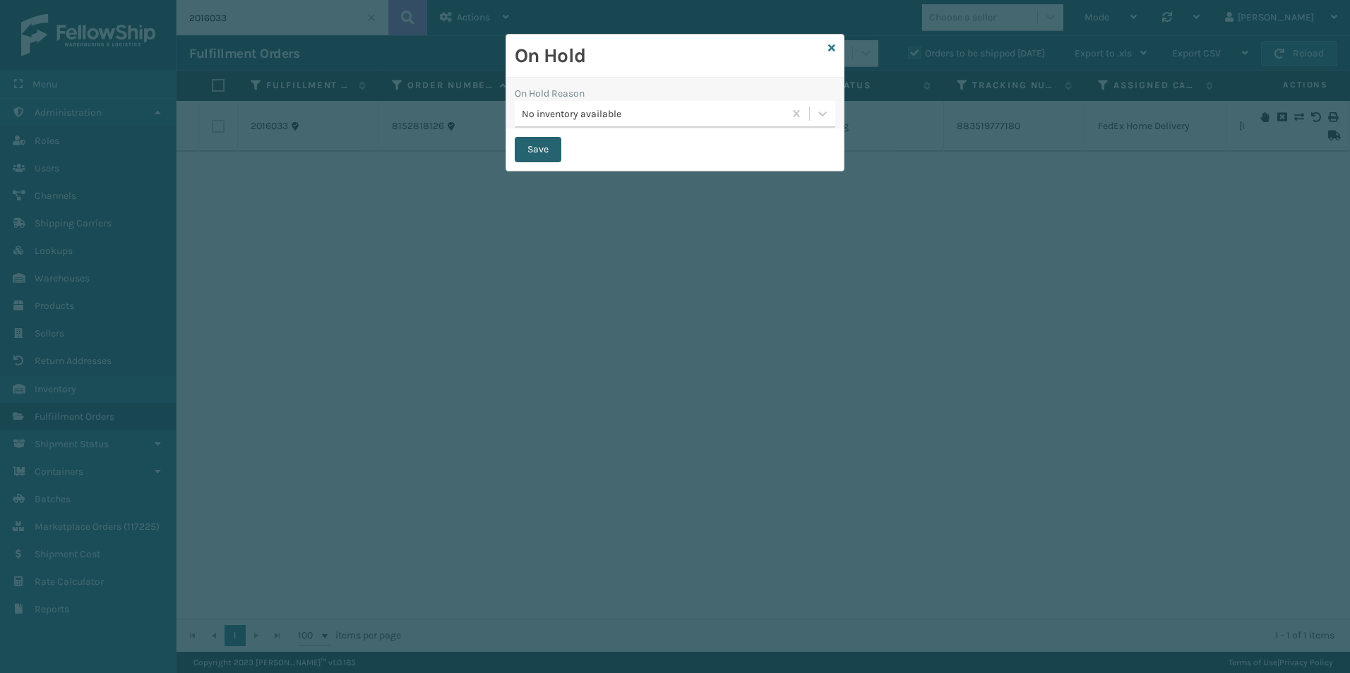
click at [537, 150] on button "Save" at bounding box center [538, 149] width 47 height 25
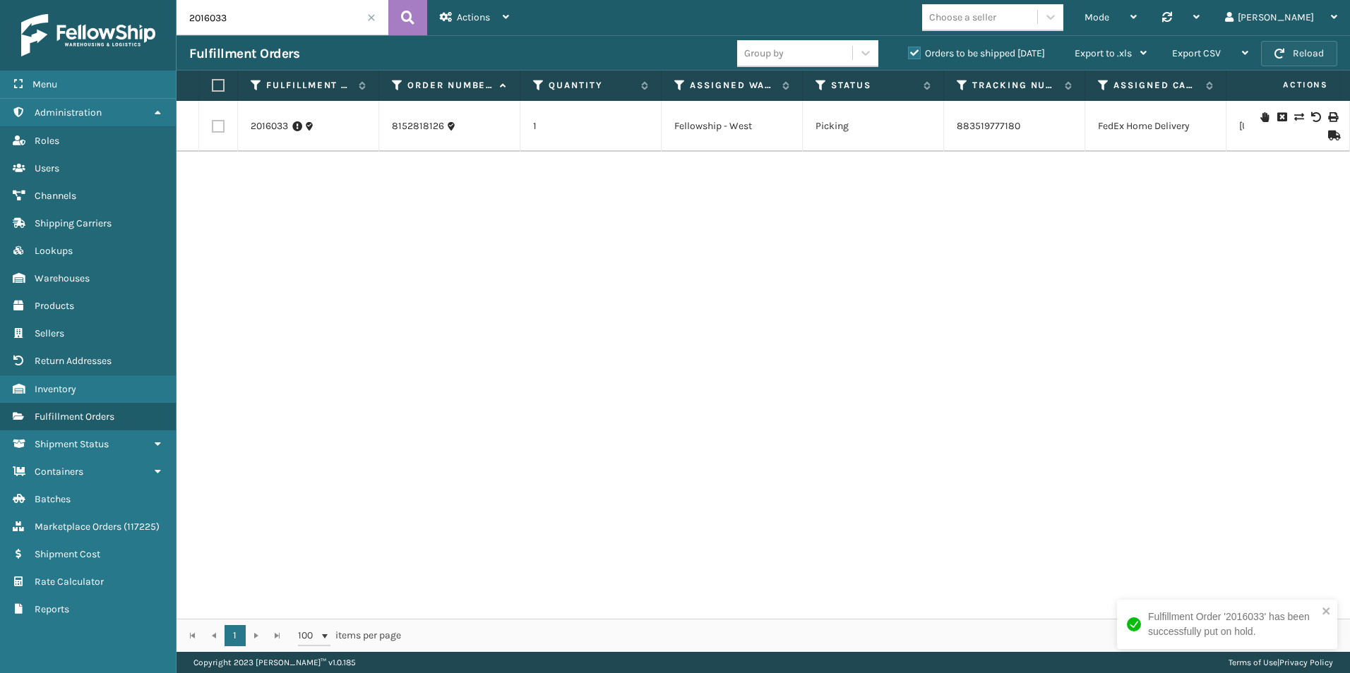
click at [1298, 54] on button "Reload" at bounding box center [1299, 53] width 76 height 25
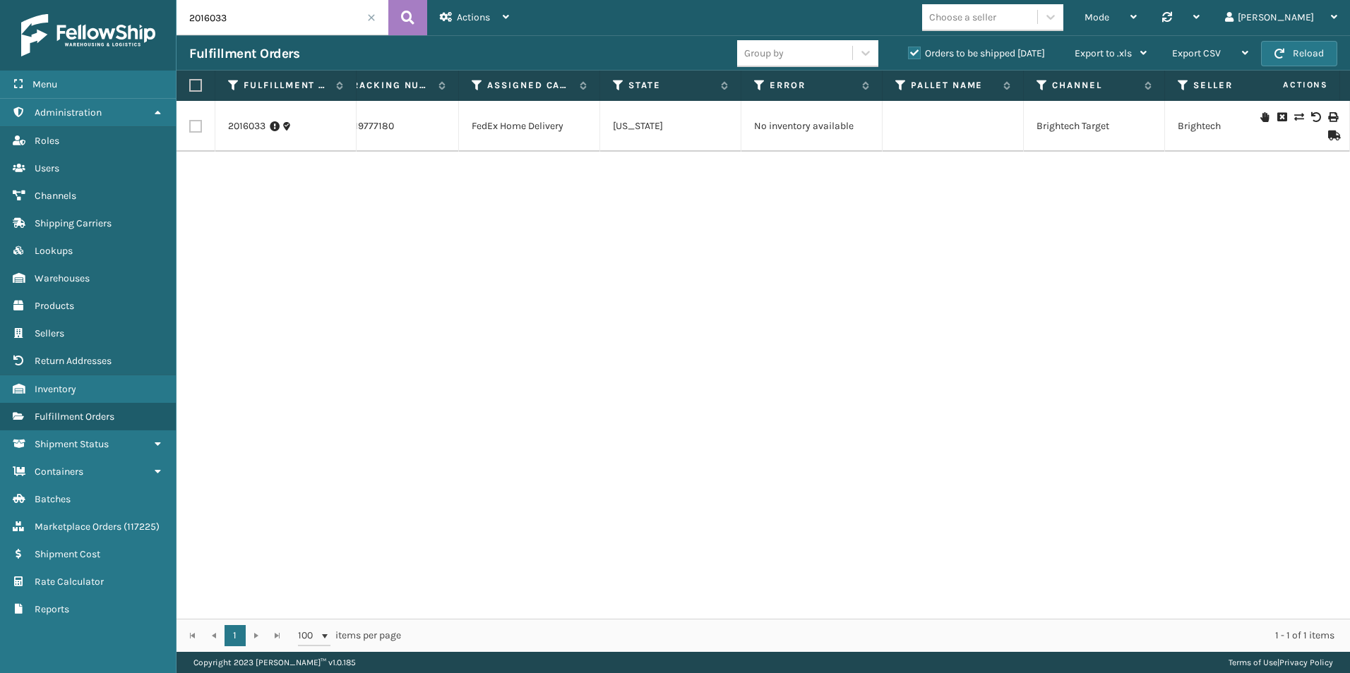
scroll to position [0, 696]
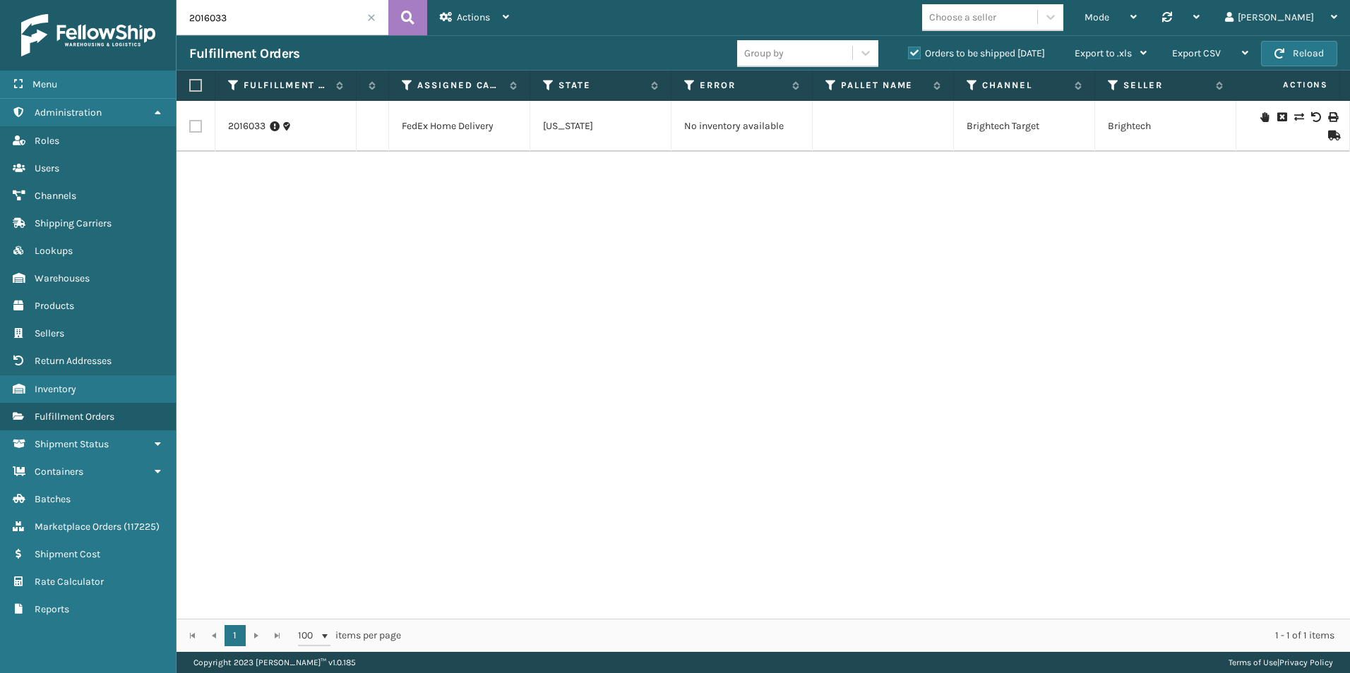
click at [426, 321] on div "2016033 8152818126 1 Fellowship - West Picking 883519777180 FedEx Home Delivery…" at bounding box center [762, 360] width 1173 height 518
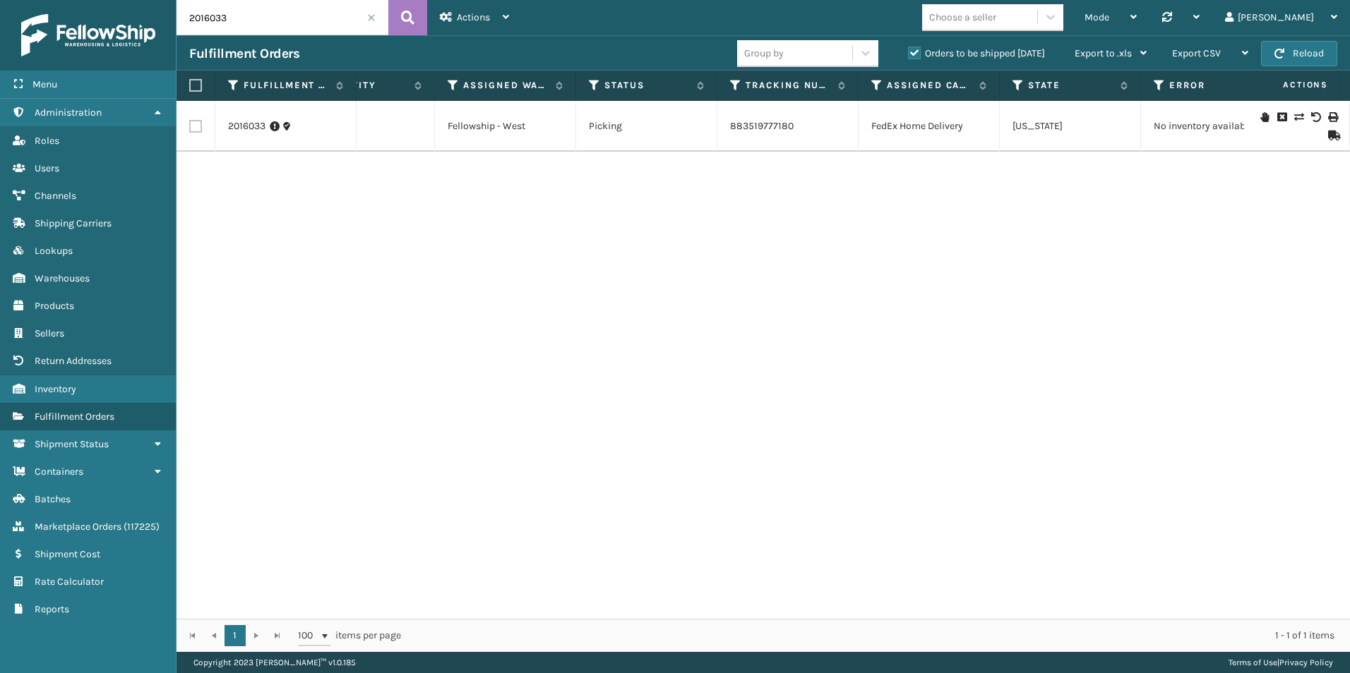
scroll to position [0, 0]
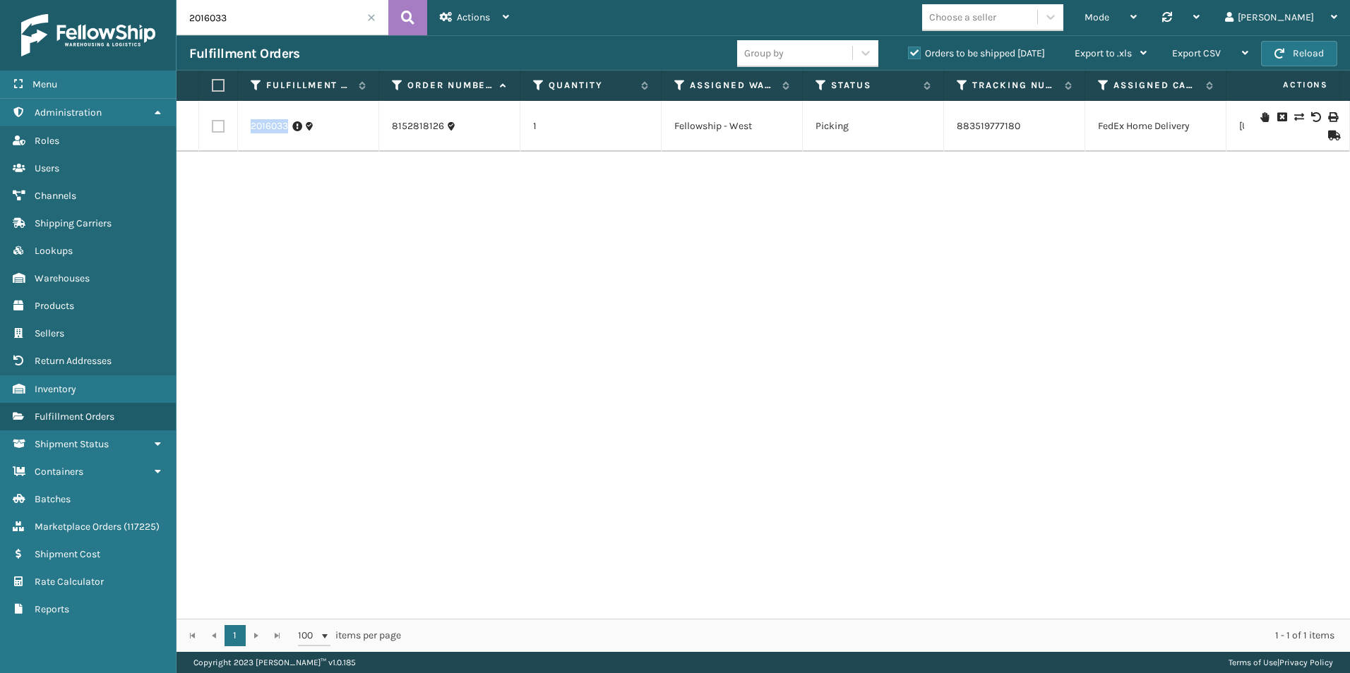
drag, startPoint x: 251, startPoint y: 128, endPoint x: 288, endPoint y: 129, distance: 36.7
click at [288, 129] on link "2016033" at bounding box center [269, 126] width 37 height 14
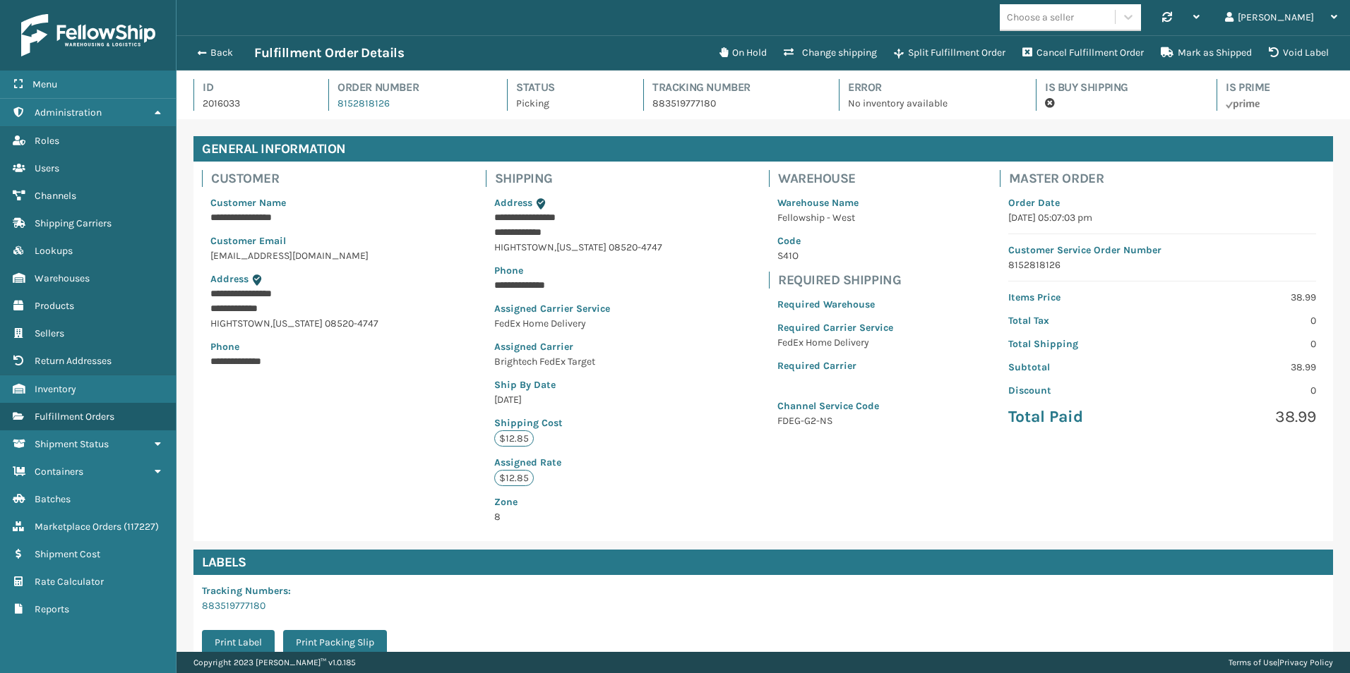
scroll to position [34, 1173]
drag, startPoint x: 281, startPoint y: 126, endPoint x: 384, endPoint y: 220, distance: 138.9
click at [634, 340] on div "**********" at bounding box center [579, 360] width 186 height 346
click at [219, 104] on p "2016033" at bounding box center [253, 103] width 100 height 15
click at [220, 104] on p "2016033" at bounding box center [253, 103] width 100 height 15
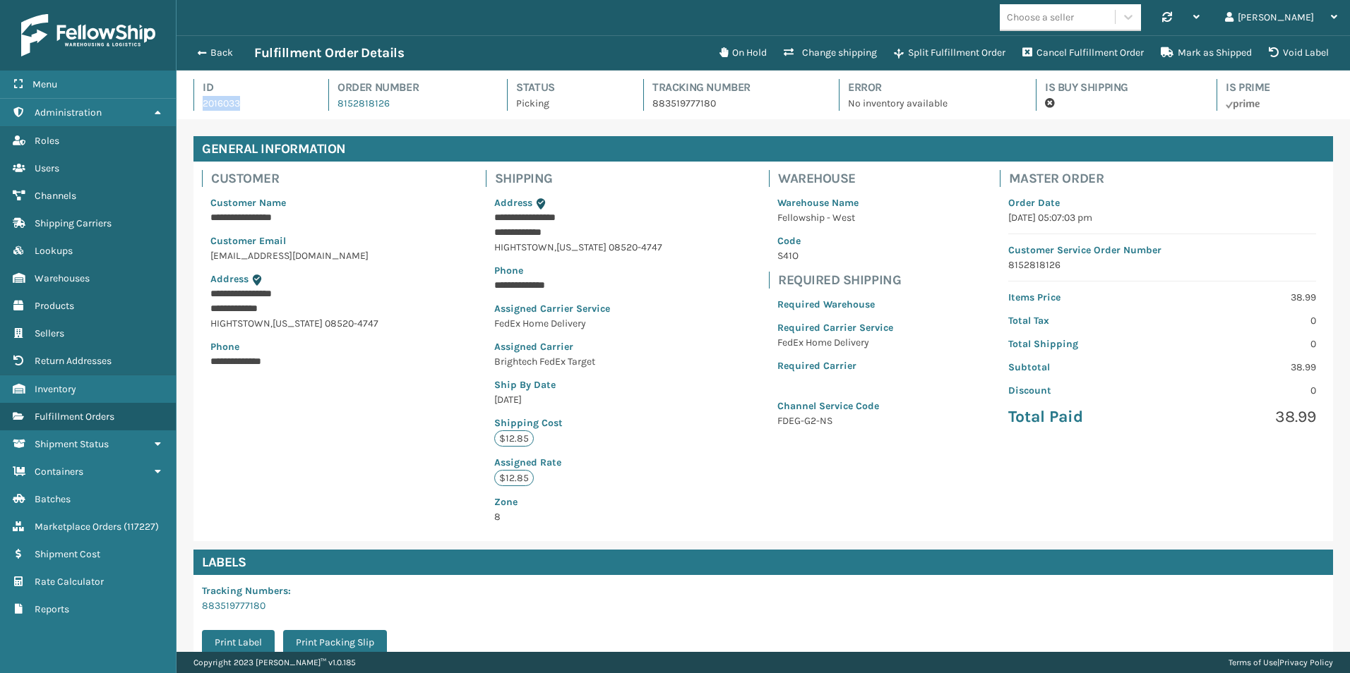
copy p "2016033"
click at [200, 49] on span "button" at bounding box center [200, 53] width 8 height 10
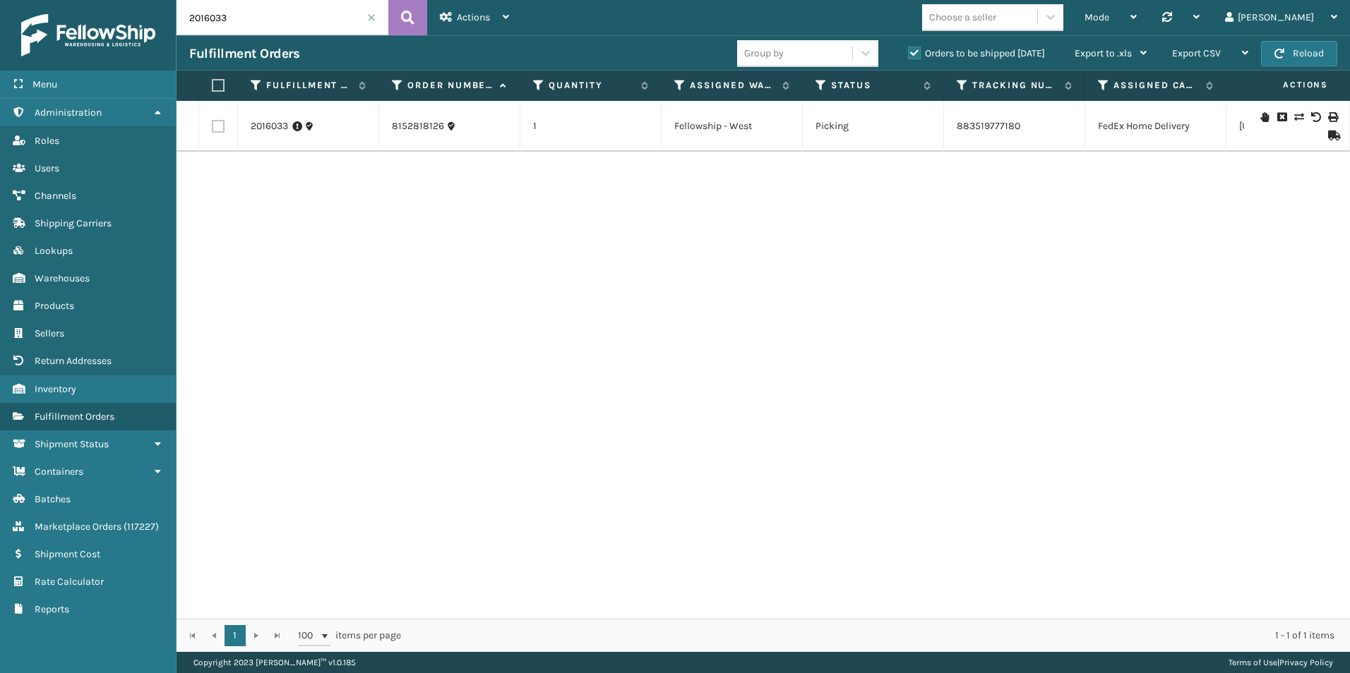
drag, startPoint x: 264, startPoint y: 24, endPoint x: 134, endPoint y: 18, distance: 130.0
click at [134, 0] on div "Menu Administration Roles Users Channels Shipping Carriers Lookups Warehouses P…" at bounding box center [675, 0] width 1350 height 0
paste input "6521059"
type input "6521059"
click at [414, 11] on icon at bounding box center [407, 17] width 13 height 21
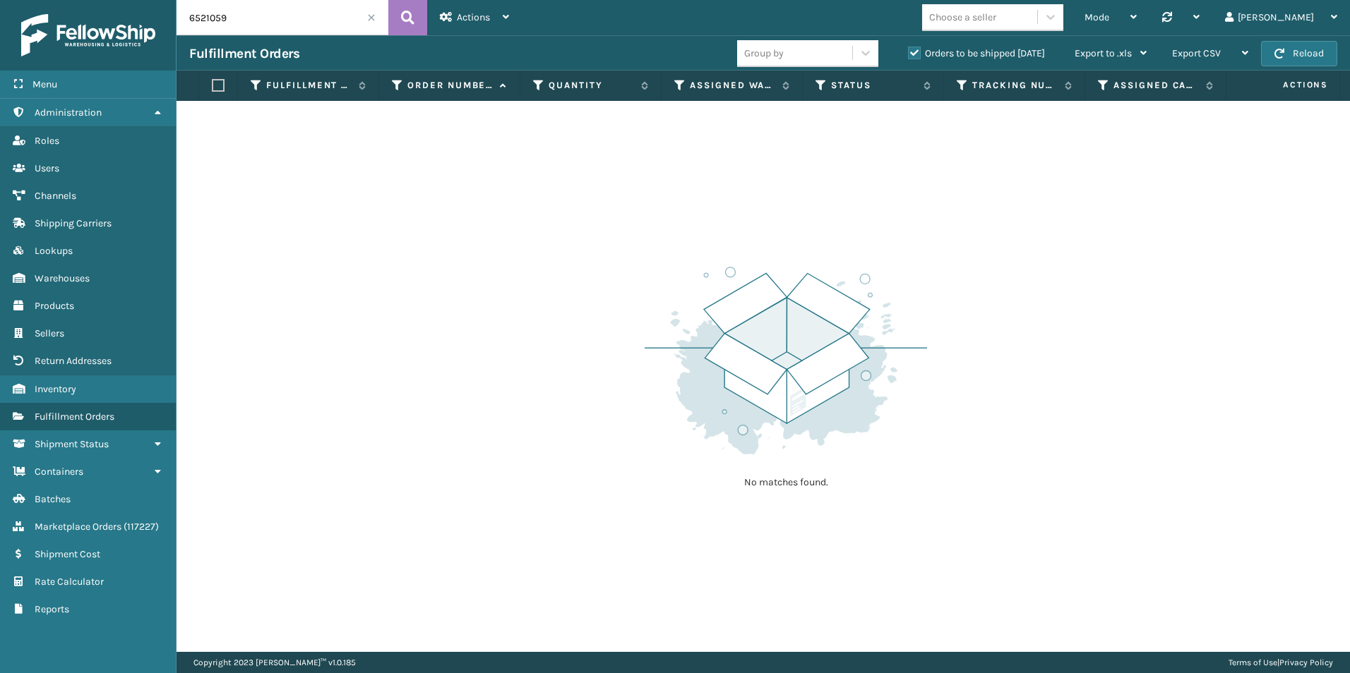
click at [913, 54] on label "Orders to be shipped [DATE]" at bounding box center [976, 53] width 137 height 12
click at [909, 54] on input "Orders to be shipped [DATE]" at bounding box center [908, 49] width 1 height 9
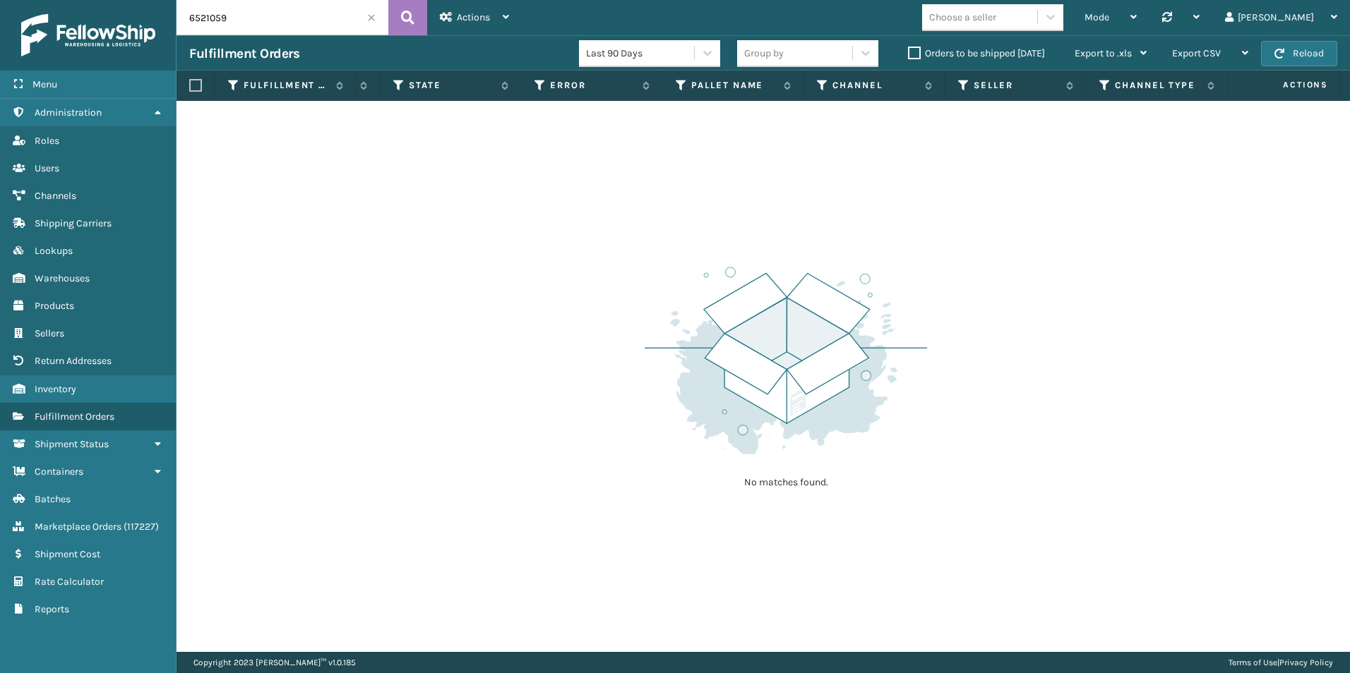
scroll to position [0, 549]
click at [1060, 225] on div "No matches found." at bounding box center [762, 376] width 1173 height 551
